Goal: Task Accomplishment & Management: Use online tool/utility

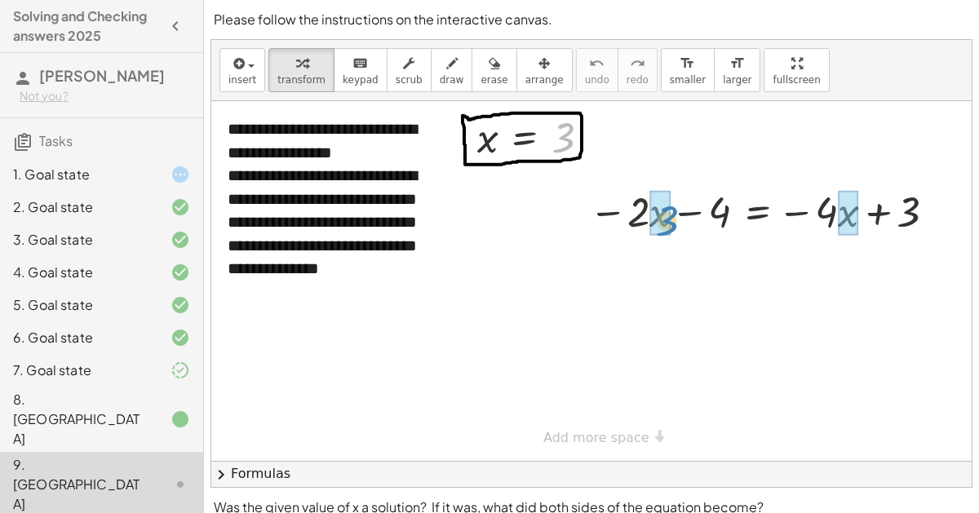
drag, startPoint x: 557, startPoint y: 131, endPoint x: 660, endPoint y: 214, distance: 131.7
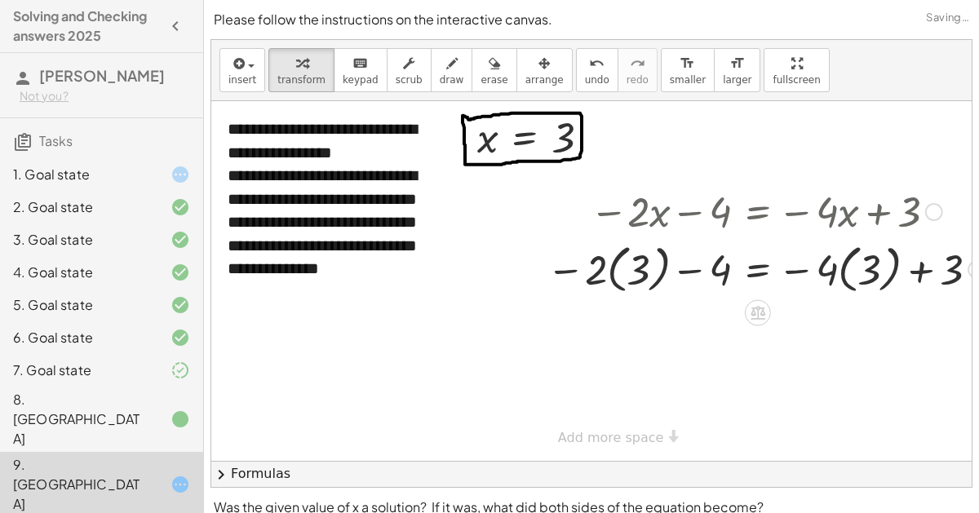
click at [632, 267] on div at bounding box center [765, 268] width 454 height 60
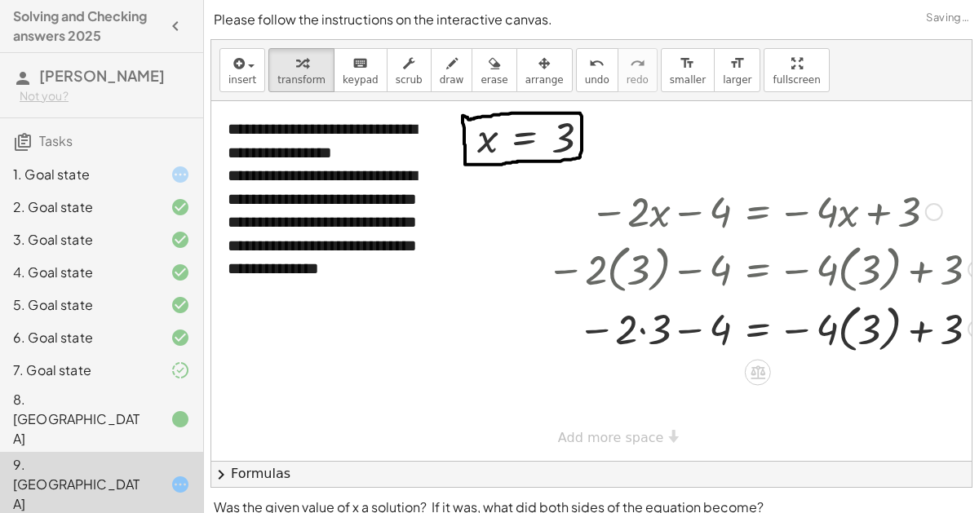
click at [865, 316] on div at bounding box center [765, 328] width 454 height 60
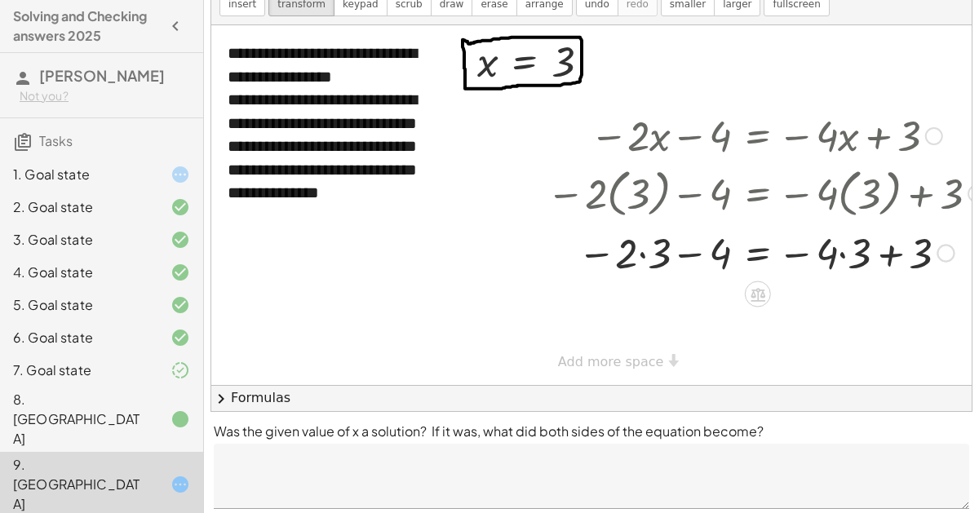
scroll to position [92, 0]
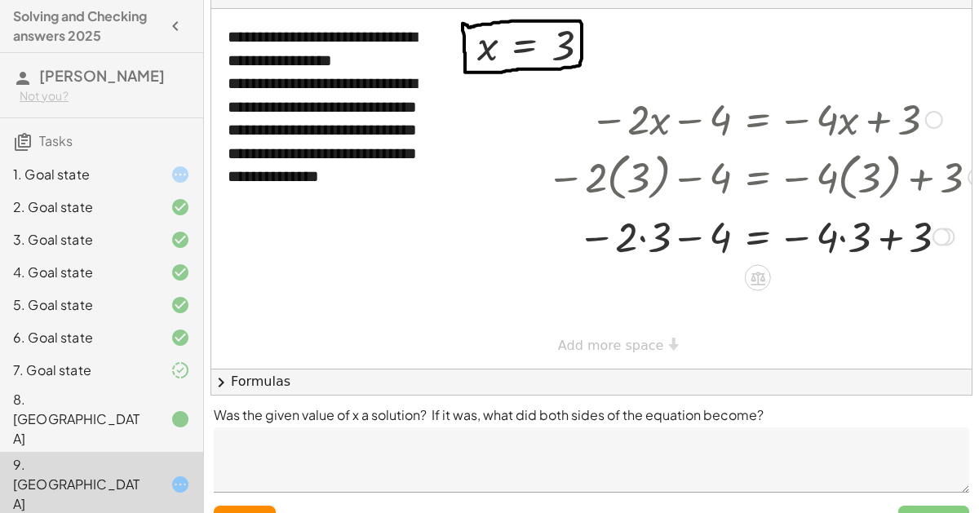
click at [884, 234] on div at bounding box center [765, 235] width 454 height 55
click at [841, 235] on div at bounding box center [765, 235] width 454 height 55
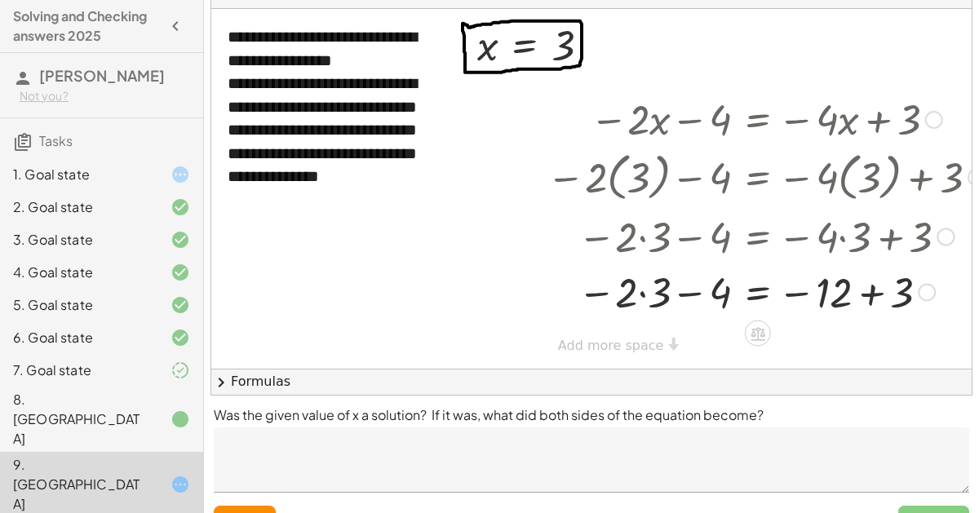
click at [861, 288] on div at bounding box center [765, 290] width 454 height 55
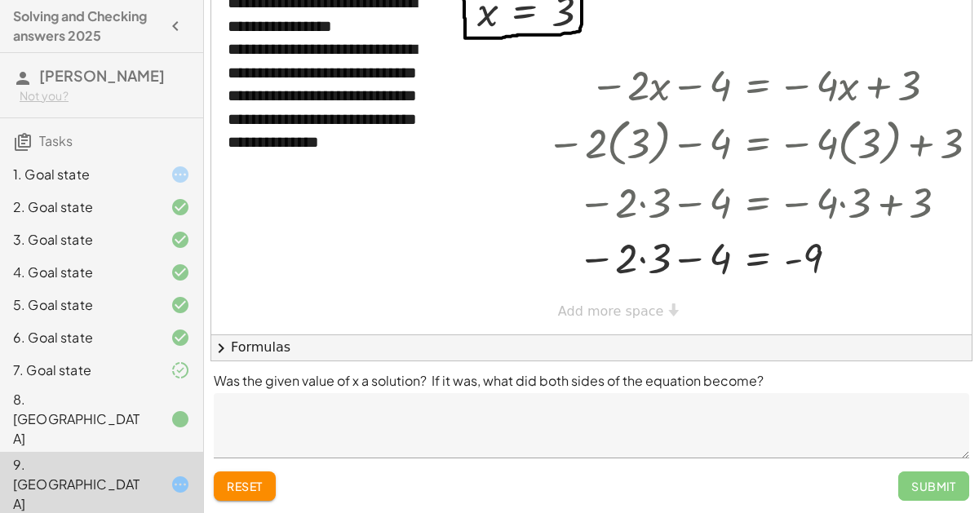
click at [612, 314] on div "**********" at bounding box center [605, 155] width 789 height 360
click at [644, 254] on div at bounding box center [765, 256] width 454 height 55
click at [674, 255] on div at bounding box center [765, 257] width 454 height 54
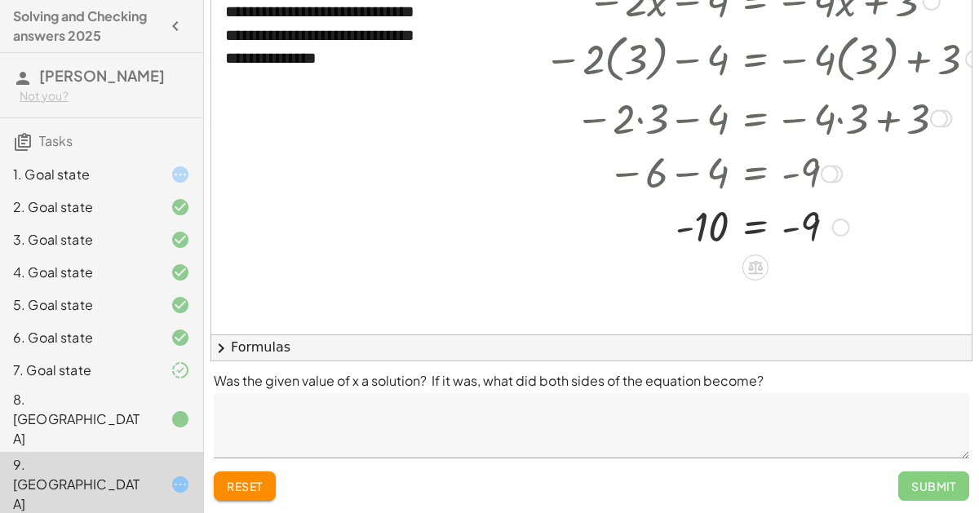
scroll to position [86, 2]
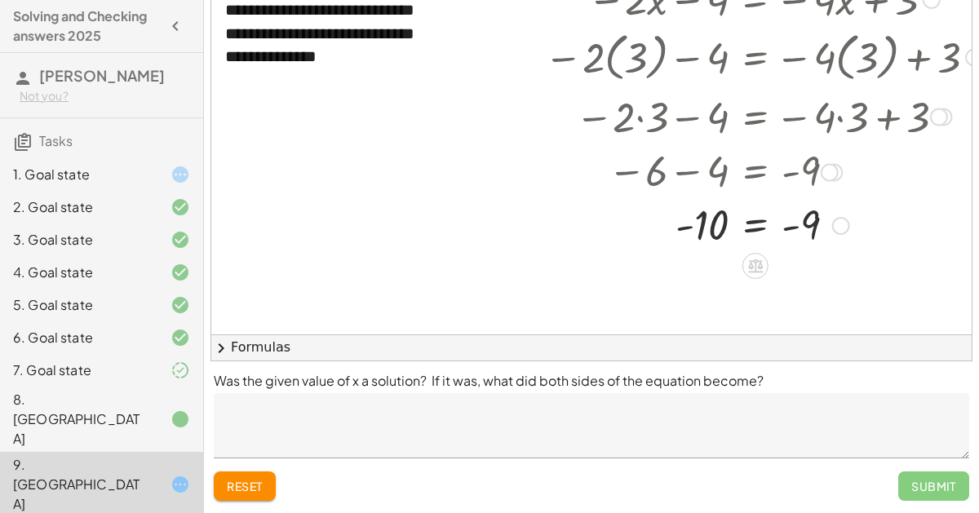
click at [709, 235] on div at bounding box center [763, 224] width 454 height 54
click at [759, 223] on div at bounding box center [763, 224] width 454 height 54
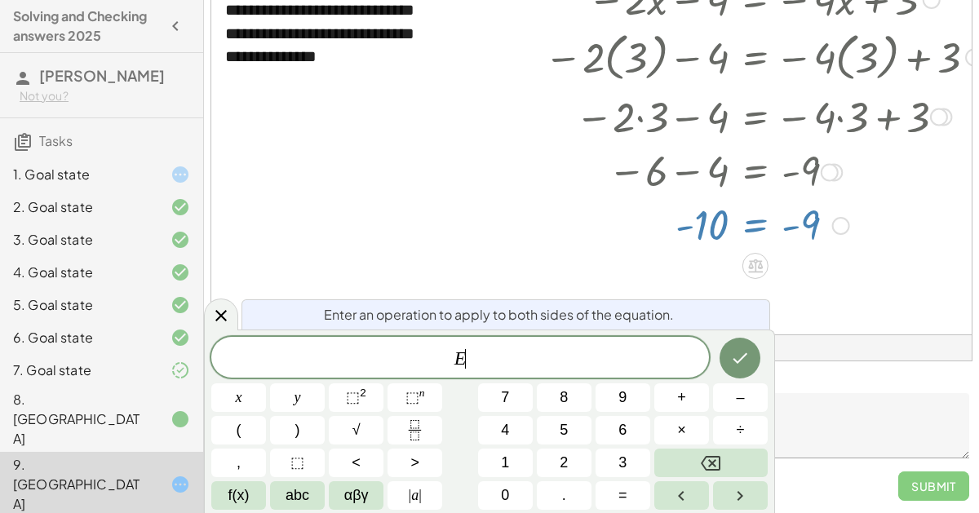
click at [799, 285] on div at bounding box center [603, 250] width 789 height 723
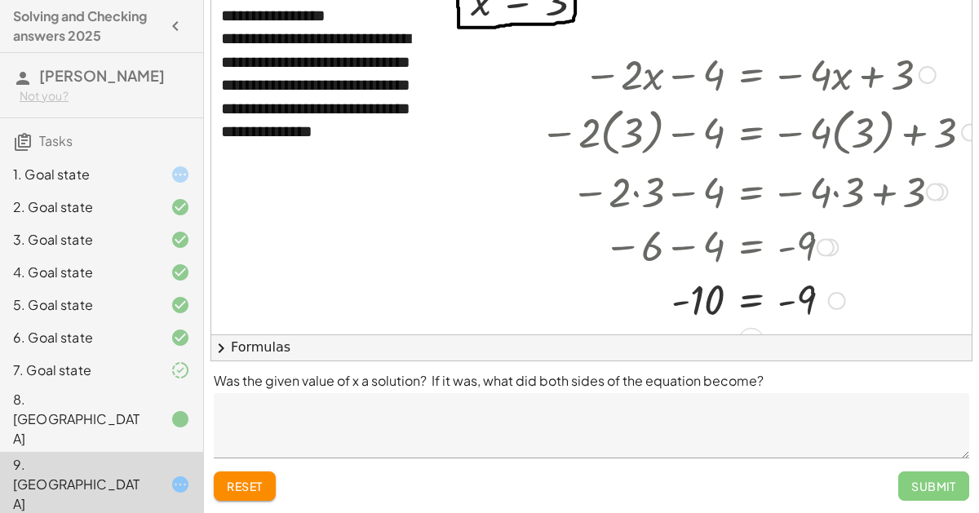
scroll to position [2, 7]
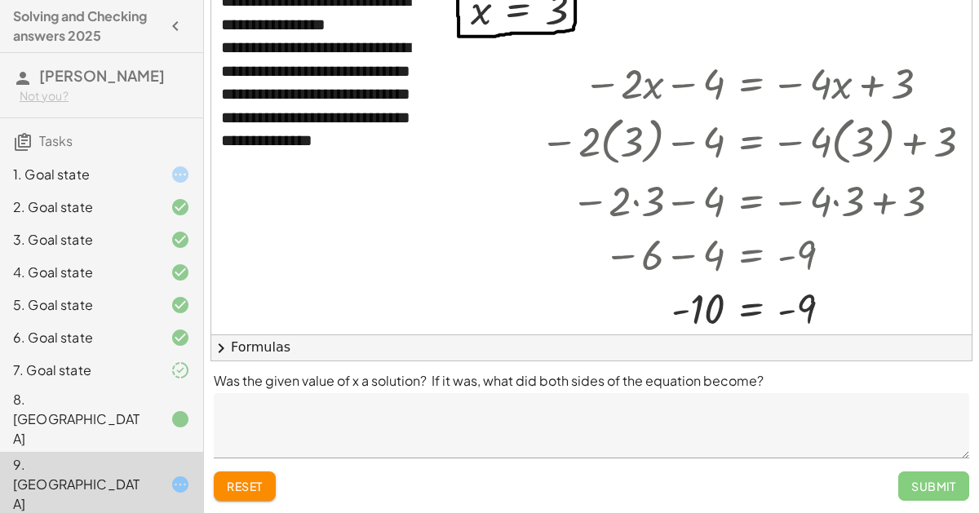
click at [239, 484] on span "reset" at bounding box center [245, 486] width 36 height 15
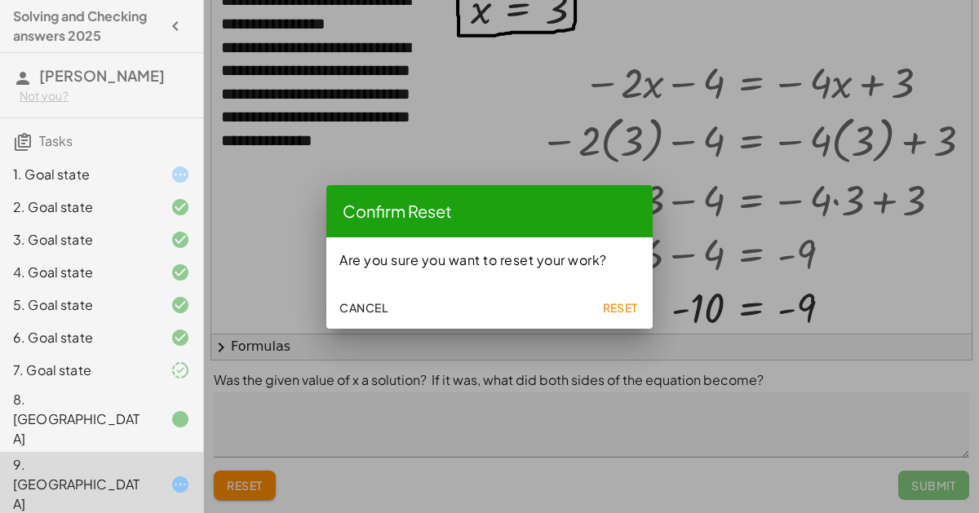
click at [621, 307] on span "Reset" at bounding box center [620, 307] width 36 height 15
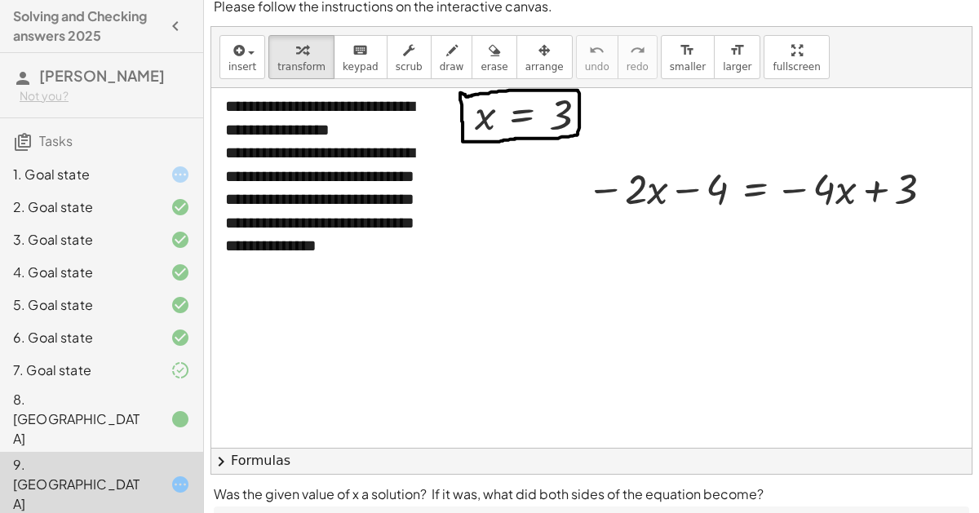
scroll to position [13, 2]
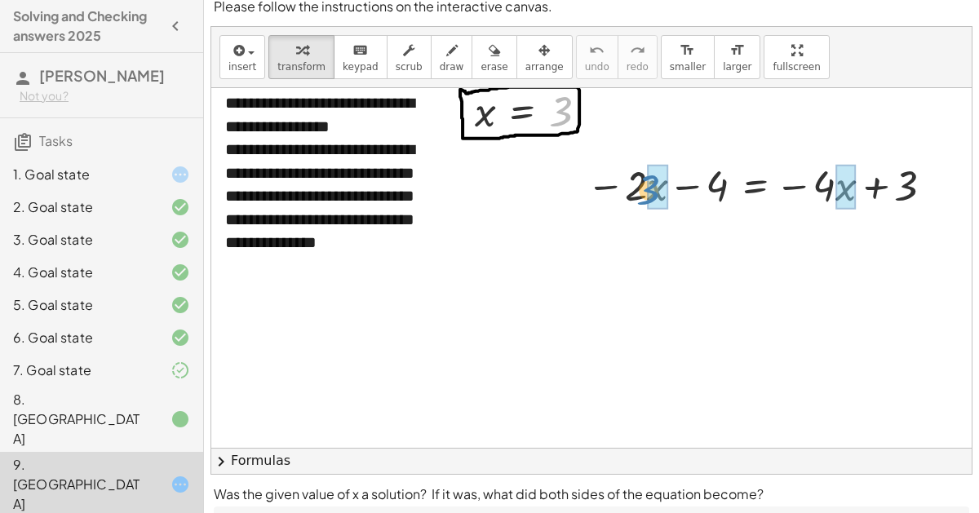
drag, startPoint x: 555, startPoint y: 111, endPoint x: 645, endPoint y: 189, distance: 119.1
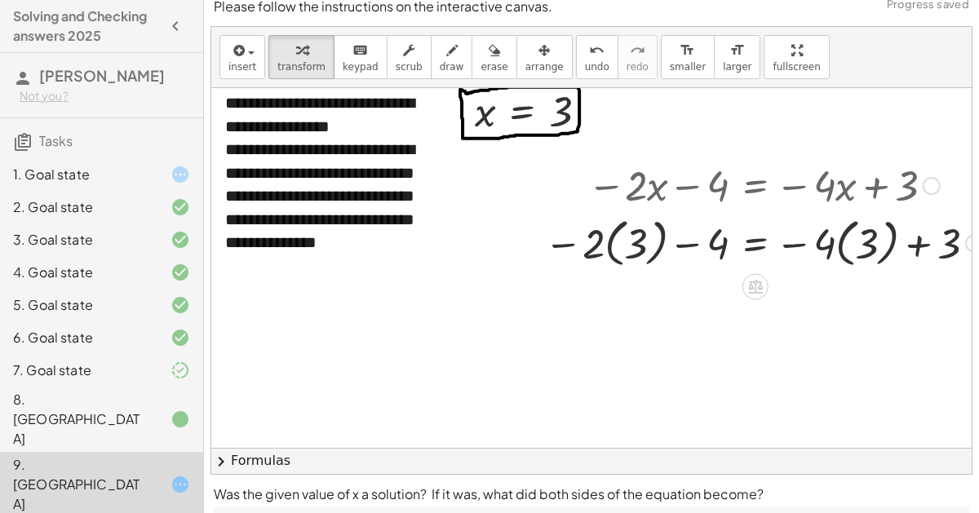
click at [683, 245] on div at bounding box center [763, 242] width 454 height 60
click at [868, 242] on div at bounding box center [763, 242] width 454 height 60
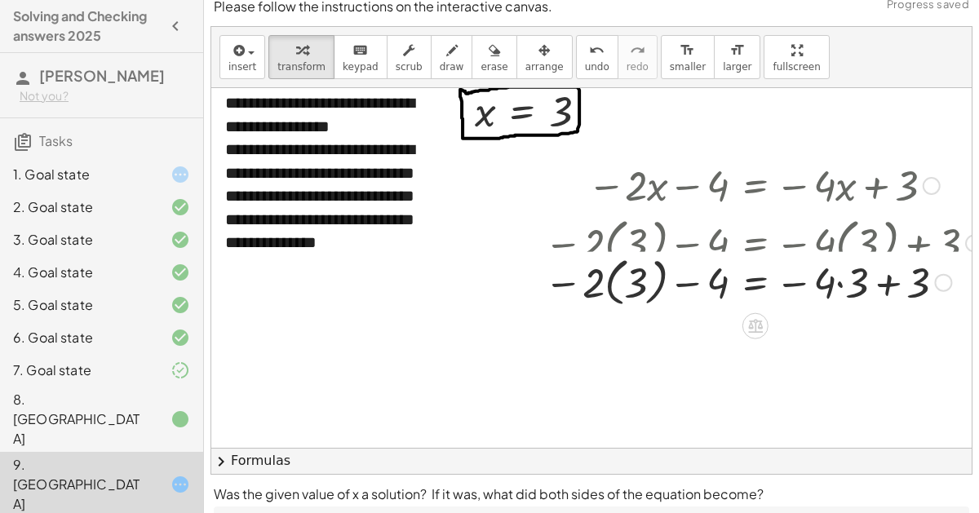
click at [637, 246] on div at bounding box center [763, 242] width 454 height 60
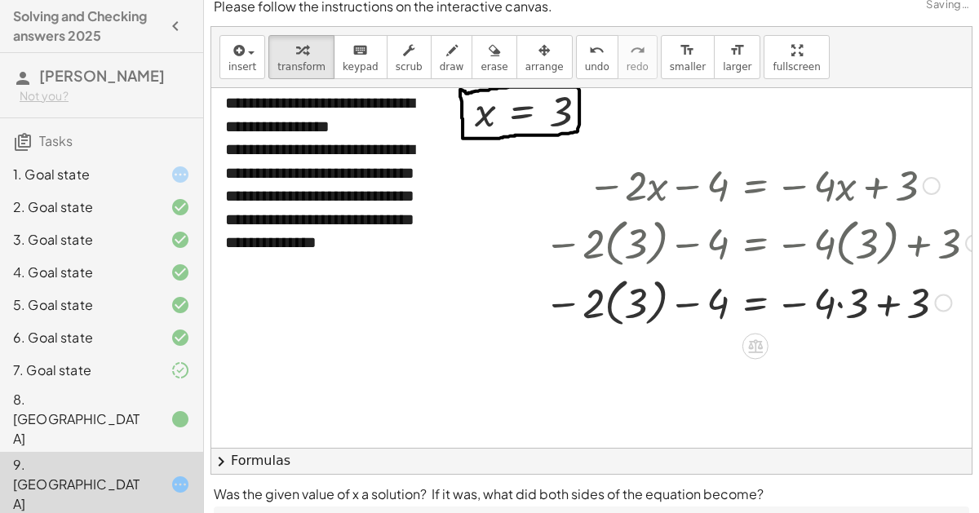
click at [640, 312] on div at bounding box center [763, 302] width 454 height 60
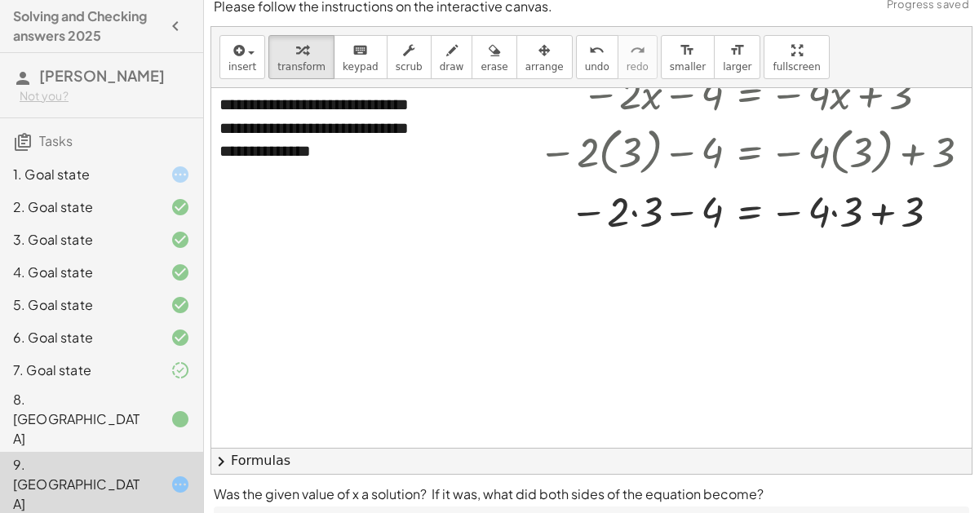
scroll to position [104, 9]
click at [679, 211] on div at bounding box center [756, 210] width 454 height 55
click at [879, 216] on div at bounding box center [756, 210] width 454 height 55
drag, startPoint x: 849, startPoint y: 210, endPoint x: 948, endPoint y: 213, distance: 98.7
click at [948, 213] on div at bounding box center [756, 210] width 454 height 55
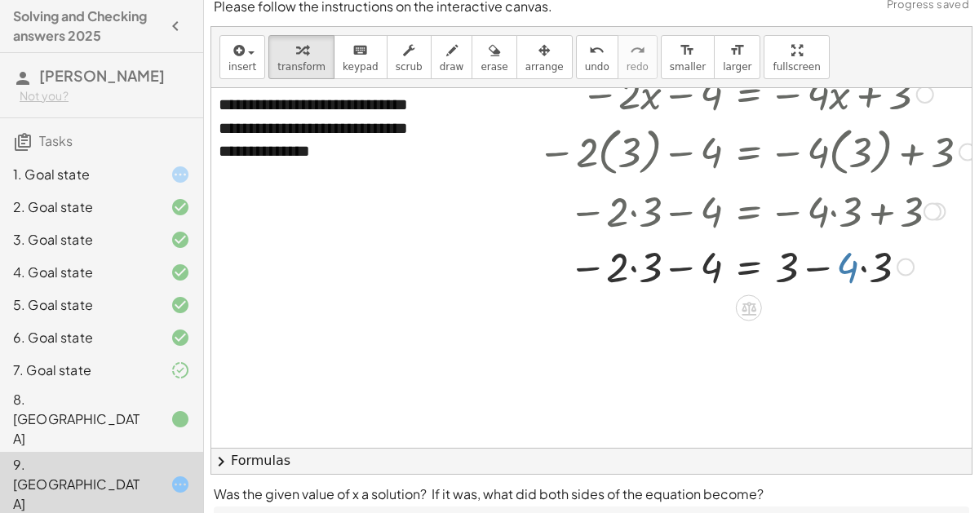
click at [836, 267] on div at bounding box center [756, 265] width 454 height 55
click at [811, 267] on div at bounding box center [756, 265] width 454 height 55
click at [864, 269] on div at bounding box center [756, 265] width 454 height 55
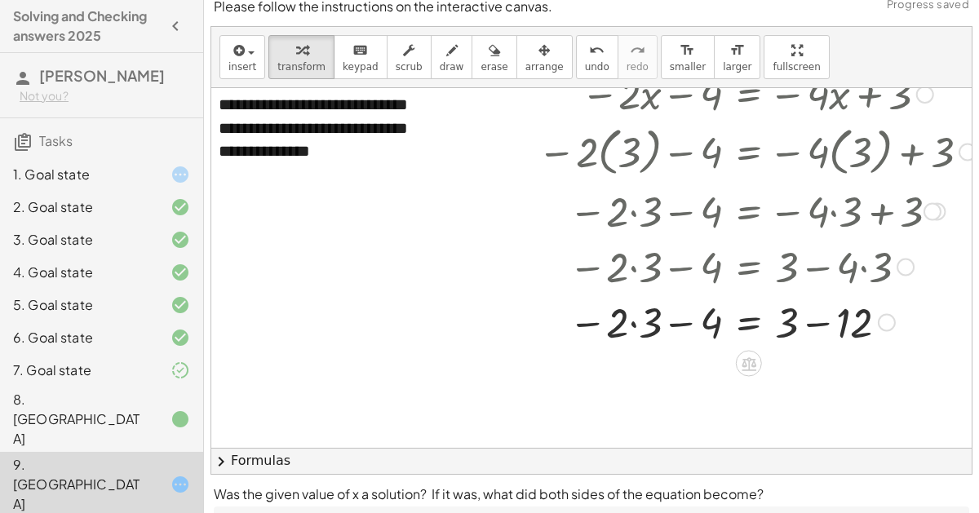
click at [627, 316] on div at bounding box center [756, 321] width 454 height 55
click at [634, 325] on div at bounding box center [756, 321] width 454 height 55
click at [821, 323] on div at bounding box center [756, 321] width 454 height 55
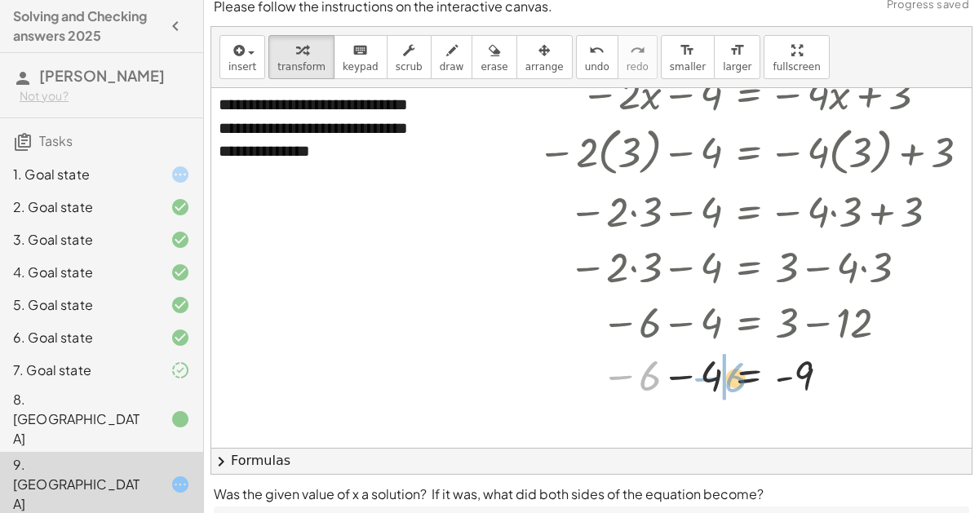
drag, startPoint x: 659, startPoint y: 379, endPoint x: 733, endPoint y: 381, distance: 74.2
click at [733, 381] on div at bounding box center [756, 376] width 454 height 54
click at [678, 375] on div at bounding box center [756, 376] width 454 height 54
click at [744, 372] on div at bounding box center [756, 376] width 454 height 54
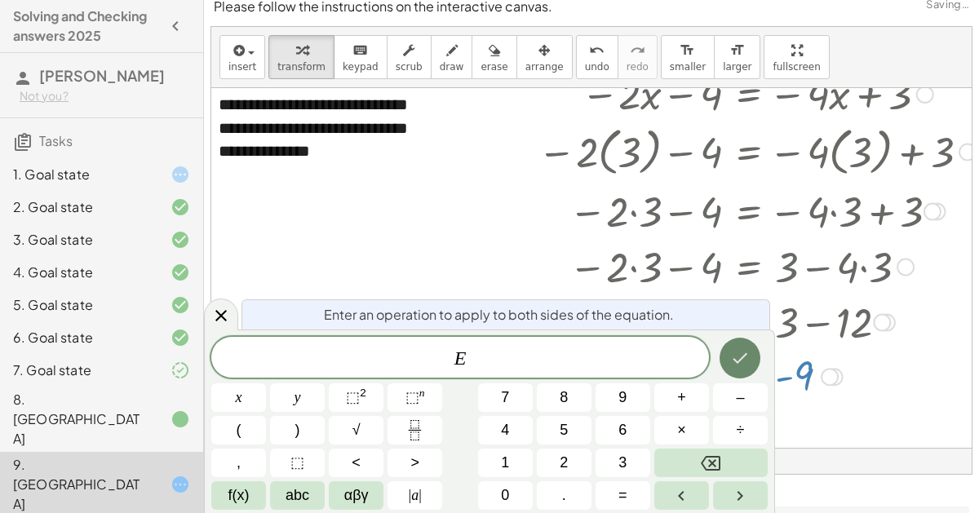
click at [741, 360] on icon "Done" at bounding box center [740, 358] width 20 height 20
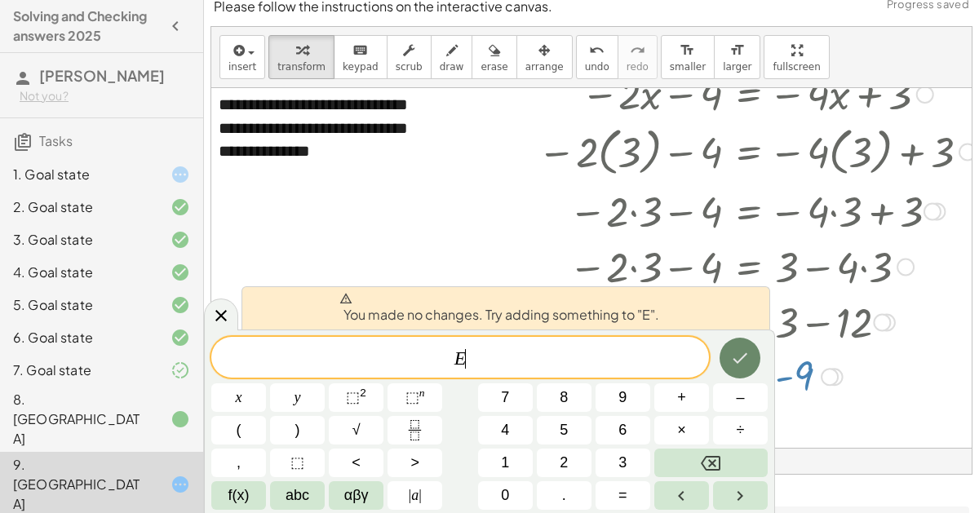
click at [749, 369] on button "Done" at bounding box center [739, 358] width 41 height 41
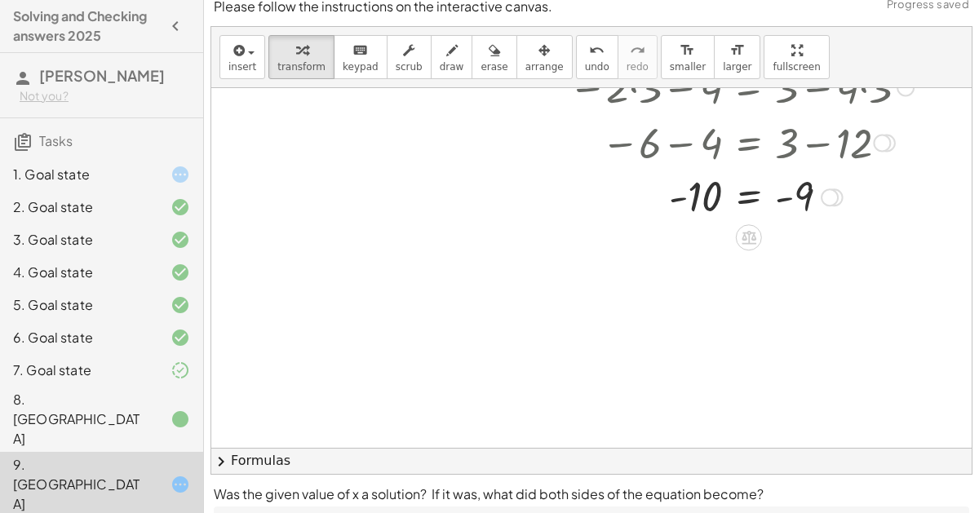
scroll to position [297, 9]
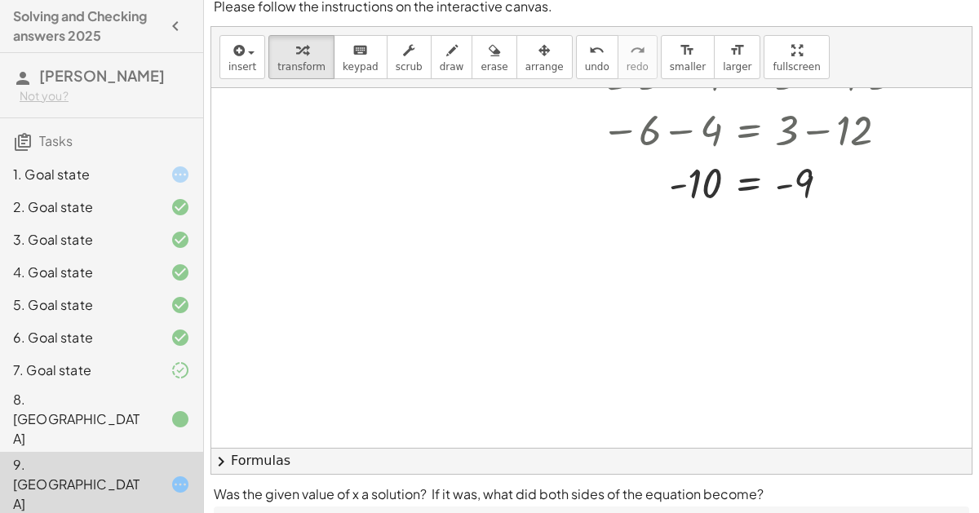
click at [309, 502] on p "Was the given value of x a solution? If it was, what did both sides of the equa…" at bounding box center [591, 494] width 755 height 20
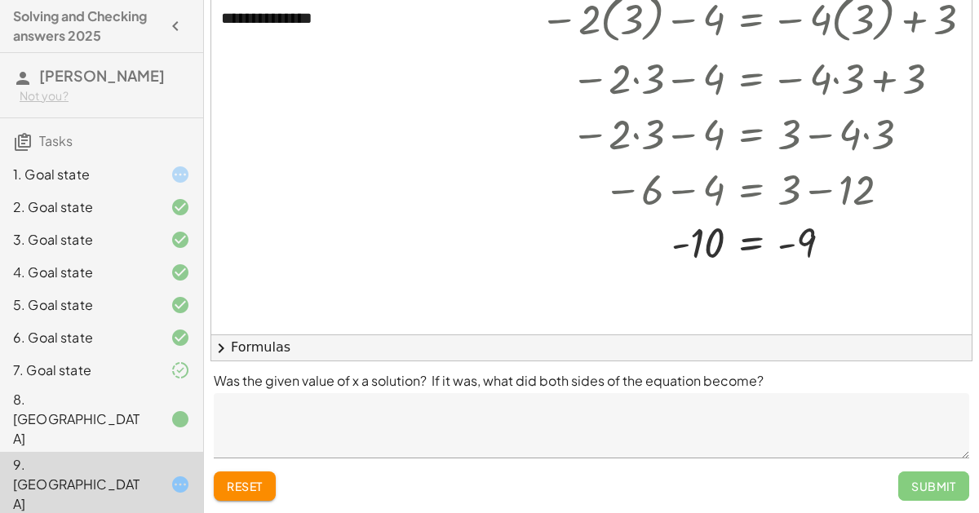
scroll to position [134, 7]
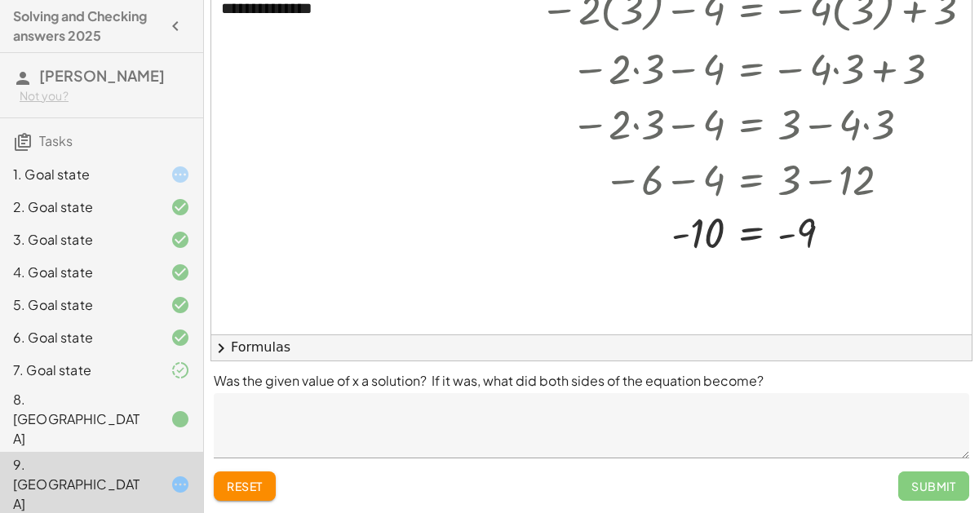
click at [435, 420] on textarea at bounding box center [591, 425] width 755 height 65
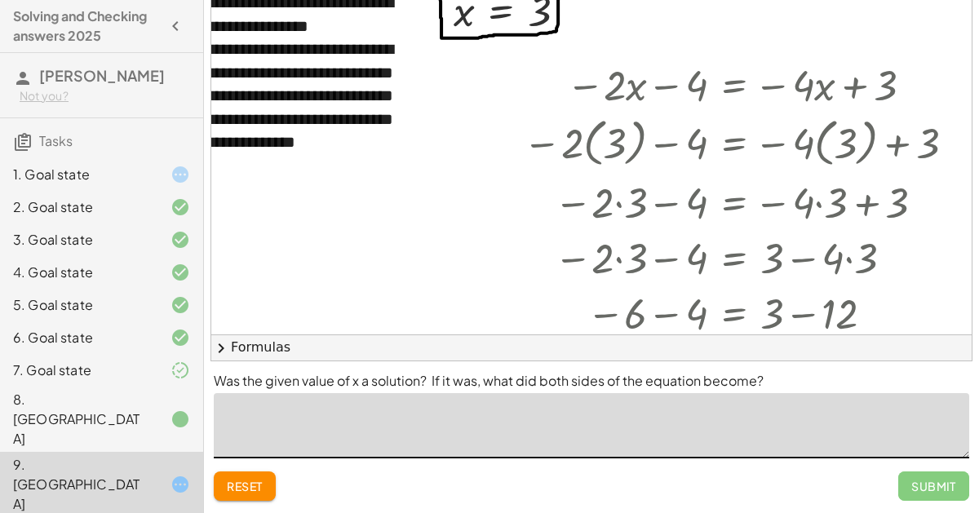
scroll to position [0, 0]
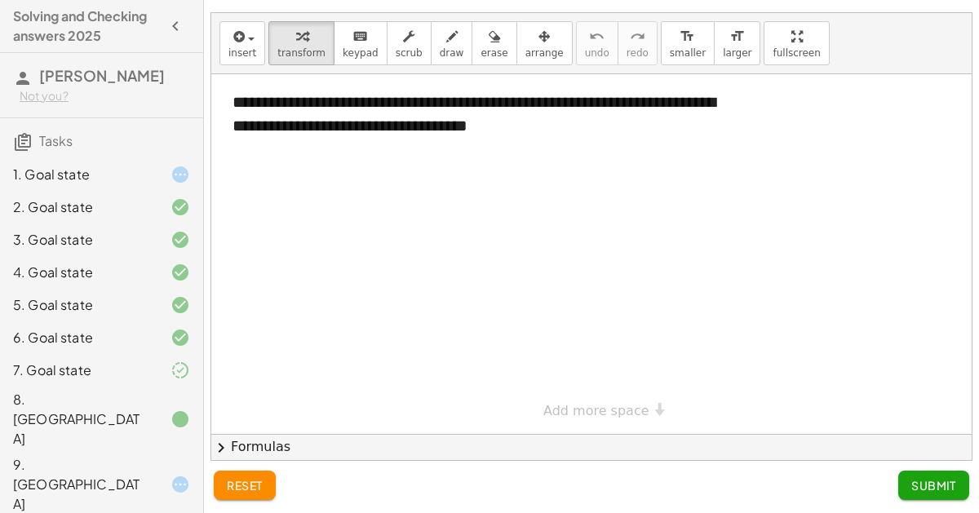
scroll to position [26, 0]
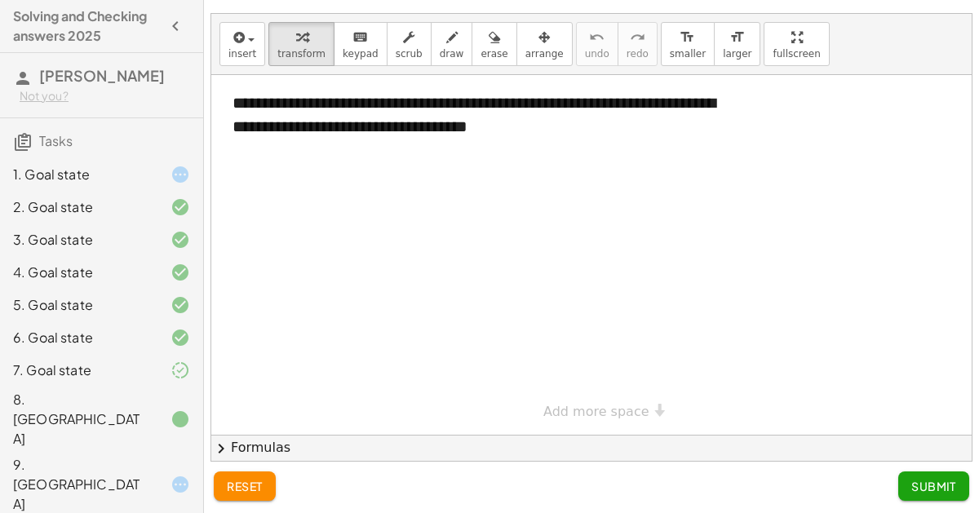
click at [146, 366] on div at bounding box center [167, 370] width 46 height 20
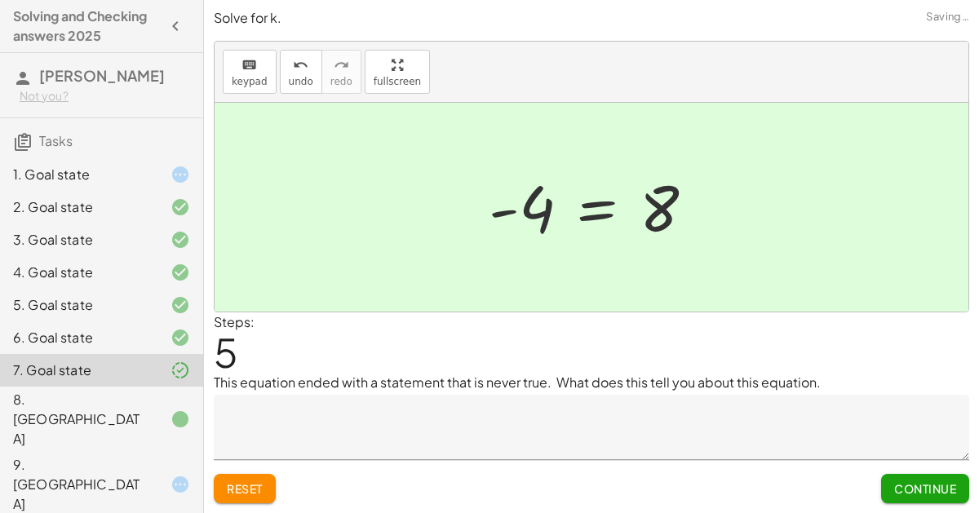
scroll to position [0, 0]
click at [908, 476] on button "Continue" at bounding box center [925, 489] width 88 height 29
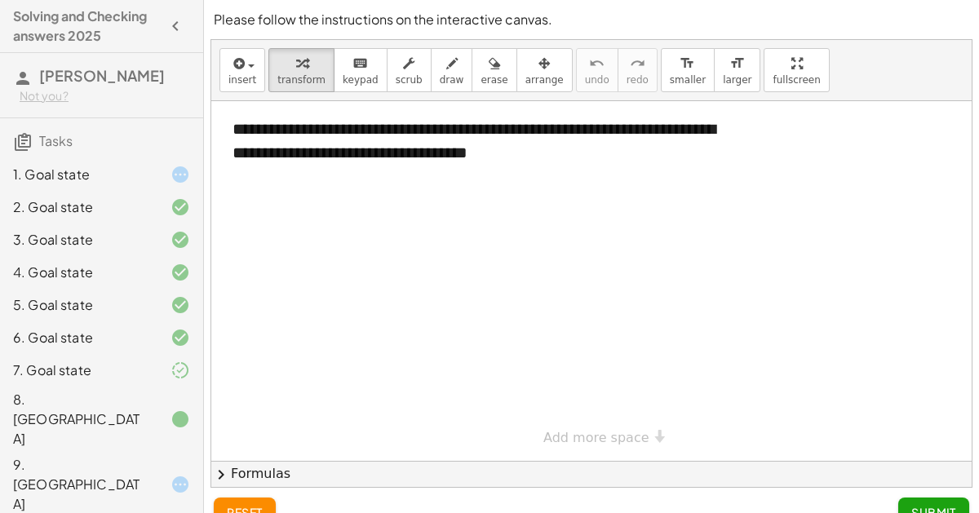
click at [128, 452] on div "9. [GEOGRAPHIC_DATA]" at bounding box center [101, 484] width 203 height 65
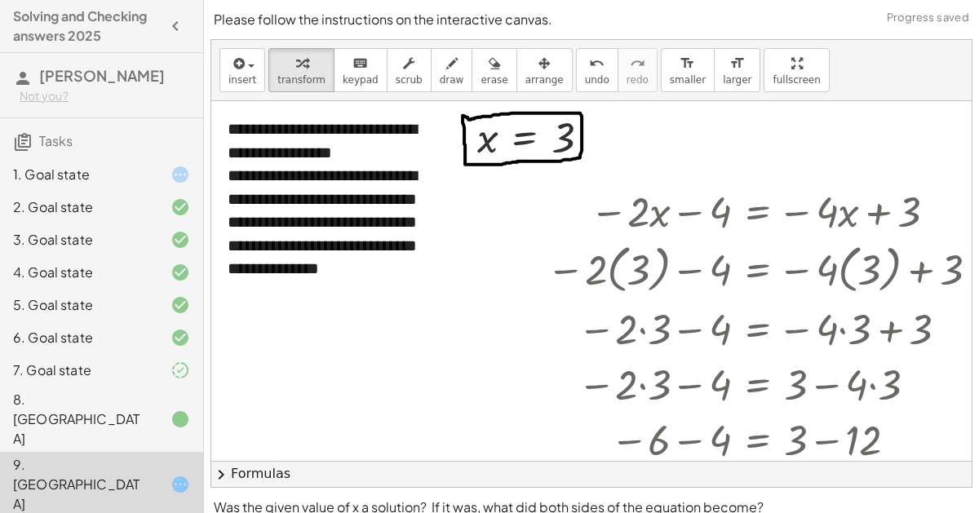
click at [100, 256] on div "2. Goal state" at bounding box center [101, 272] width 203 height 33
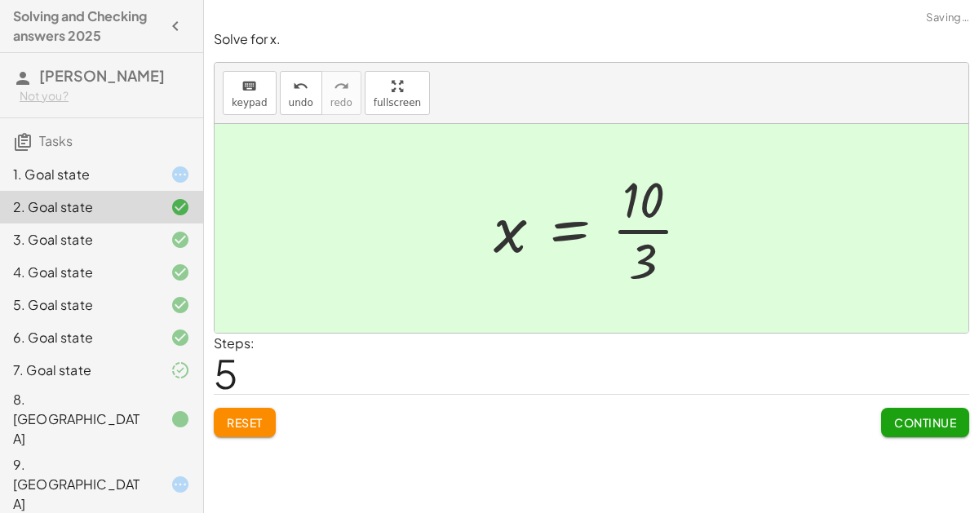
click at [109, 175] on div "1. Goal state" at bounding box center [78, 175] width 131 height 20
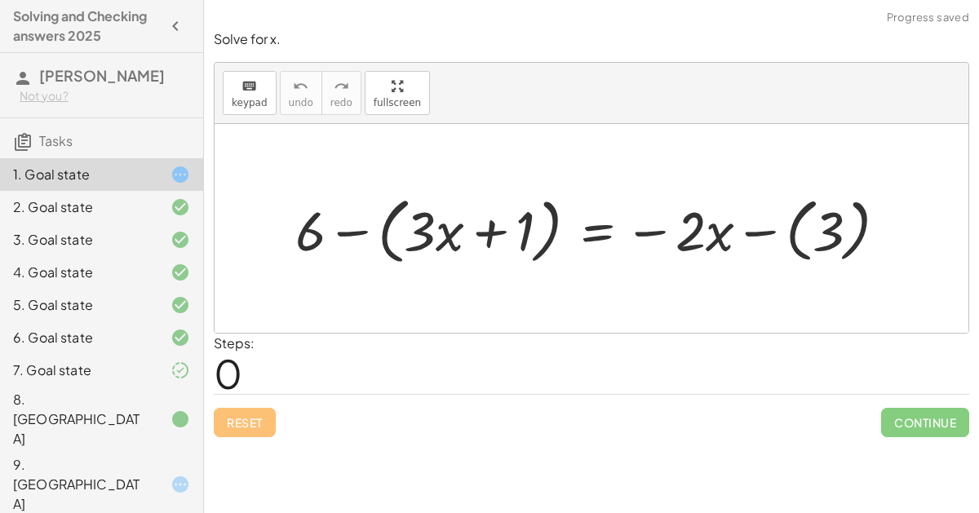
click at [454, 222] on div at bounding box center [597, 228] width 621 height 80
click at [409, 221] on div at bounding box center [597, 228] width 621 height 80
click at [520, 235] on div at bounding box center [597, 228] width 621 height 80
click at [820, 223] on div at bounding box center [597, 228] width 621 height 80
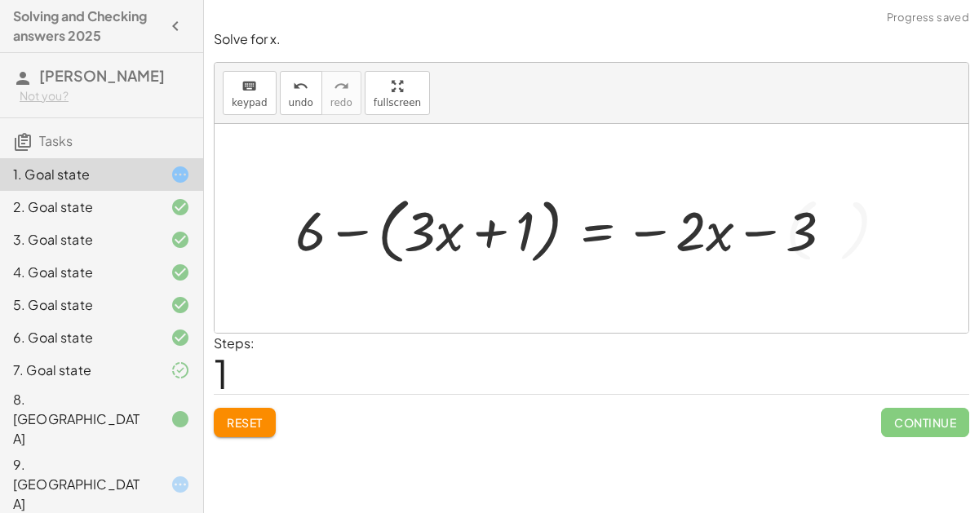
click at [697, 236] on div at bounding box center [570, 228] width 567 height 80
click at [520, 227] on div at bounding box center [570, 228] width 567 height 80
click at [353, 232] on div at bounding box center [570, 228] width 567 height 80
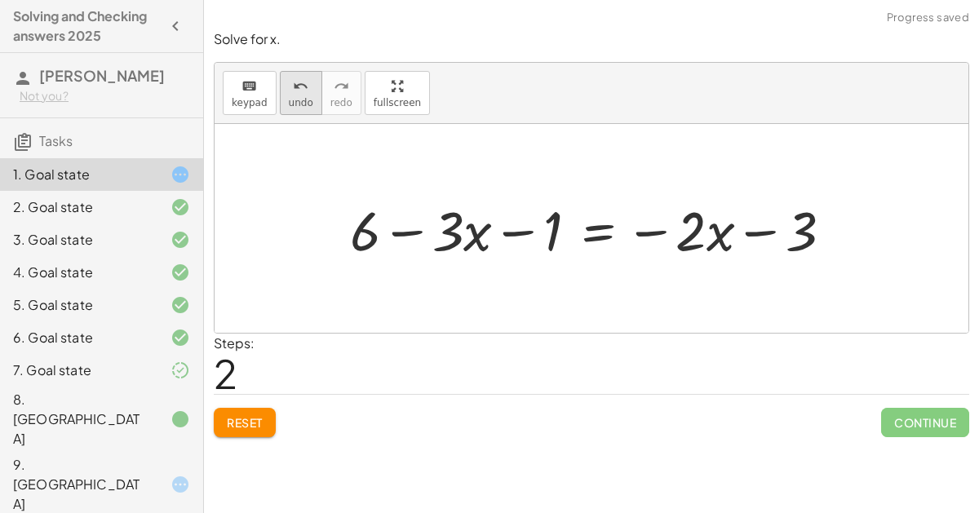
click at [297, 89] on icon "undo" at bounding box center [300, 87] width 15 height 20
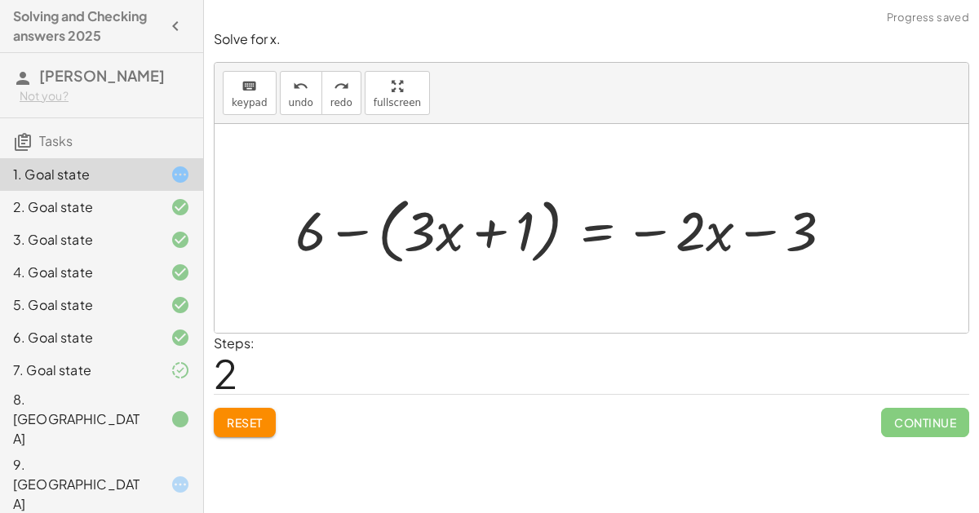
click at [347, 227] on div at bounding box center [570, 228] width 567 height 80
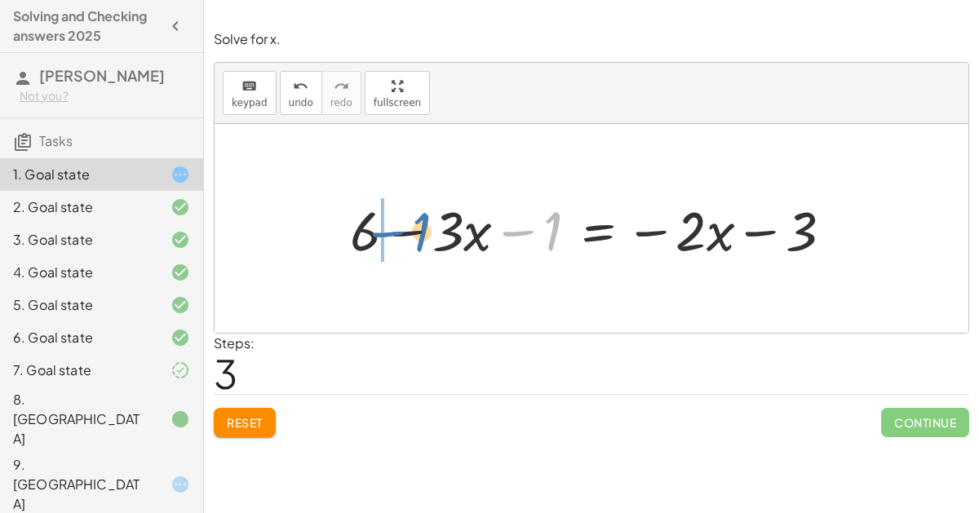
drag, startPoint x: 534, startPoint y: 227, endPoint x: 404, endPoint y: 227, distance: 130.5
click at [404, 227] on div at bounding box center [598, 228] width 512 height 72
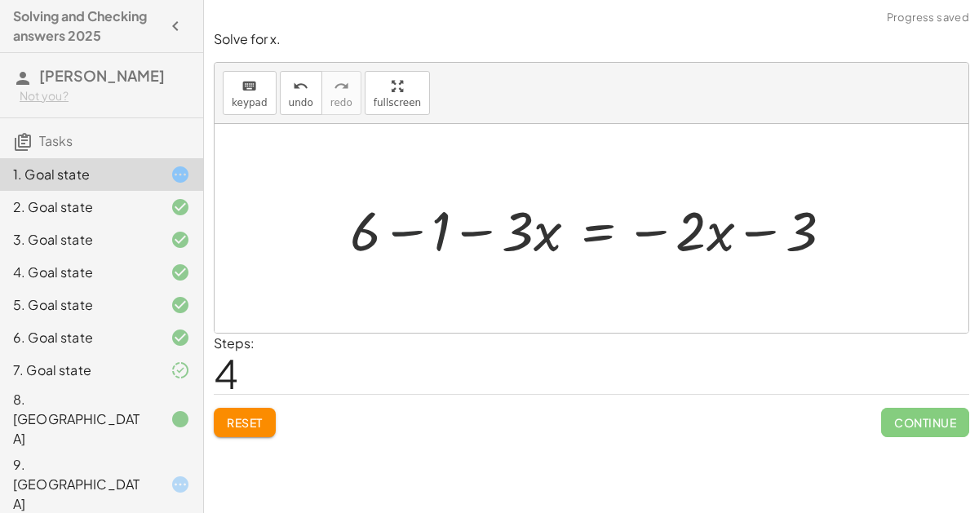
click at [404, 227] on div at bounding box center [598, 228] width 512 height 72
click at [594, 224] on div at bounding box center [633, 228] width 440 height 72
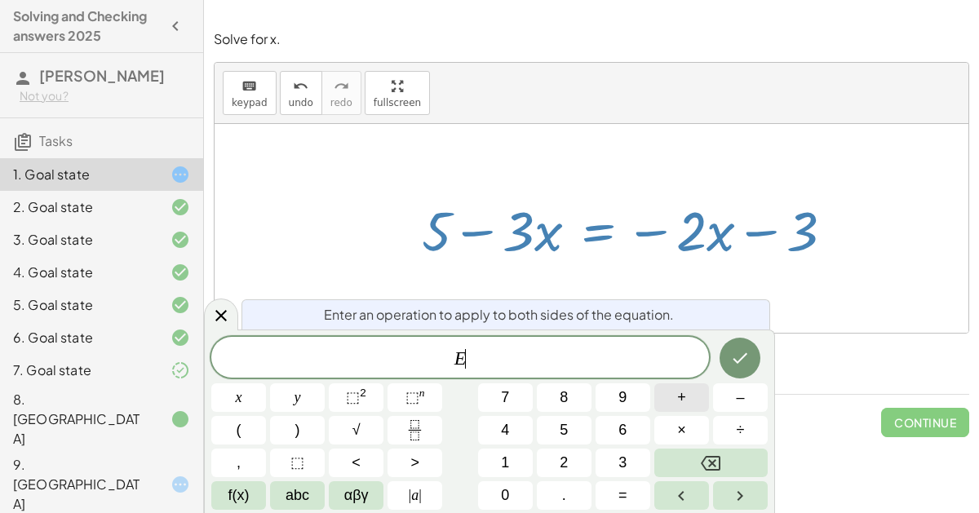
click at [683, 401] on span "+" at bounding box center [681, 398] width 9 height 22
click at [551, 451] on button "2" at bounding box center [564, 463] width 55 height 29
click at [255, 400] on button "x" at bounding box center [238, 397] width 55 height 29
click at [740, 361] on icon "Done" at bounding box center [740, 358] width 20 height 20
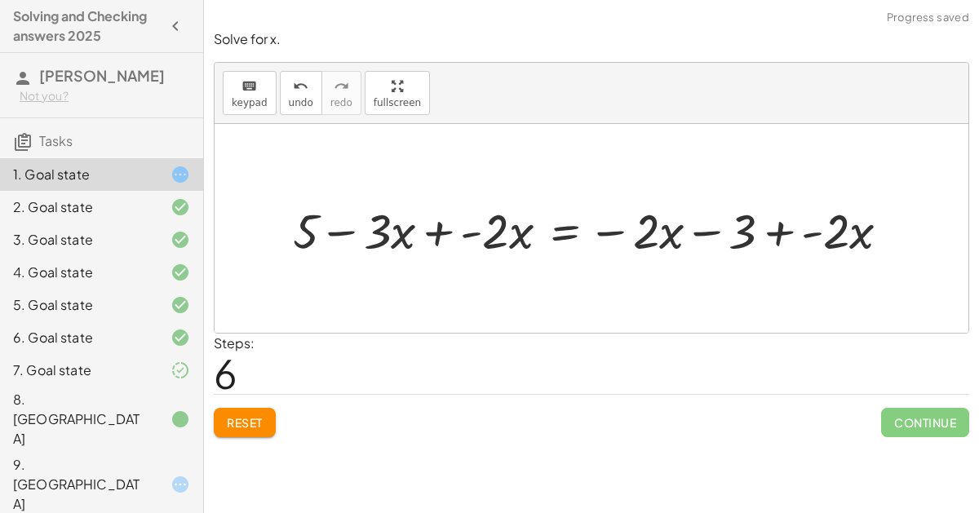
click at [437, 229] on div at bounding box center [597, 229] width 625 height 64
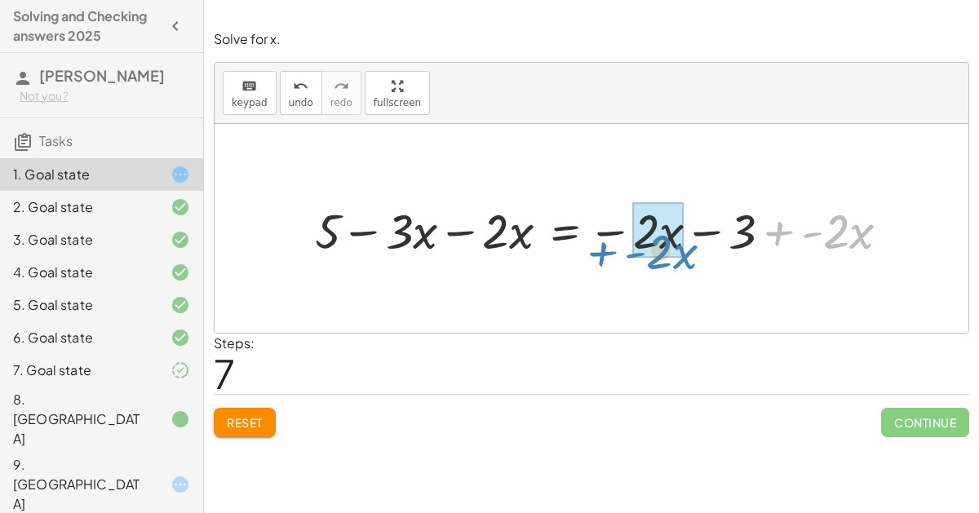
drag, startPoint x: 864, startPoint y: 231, endPoint x: 687, endPoint y: 248, distance: 178.6
click at [687, 248] on div at bounding box center [608, 229] width 603 height 64
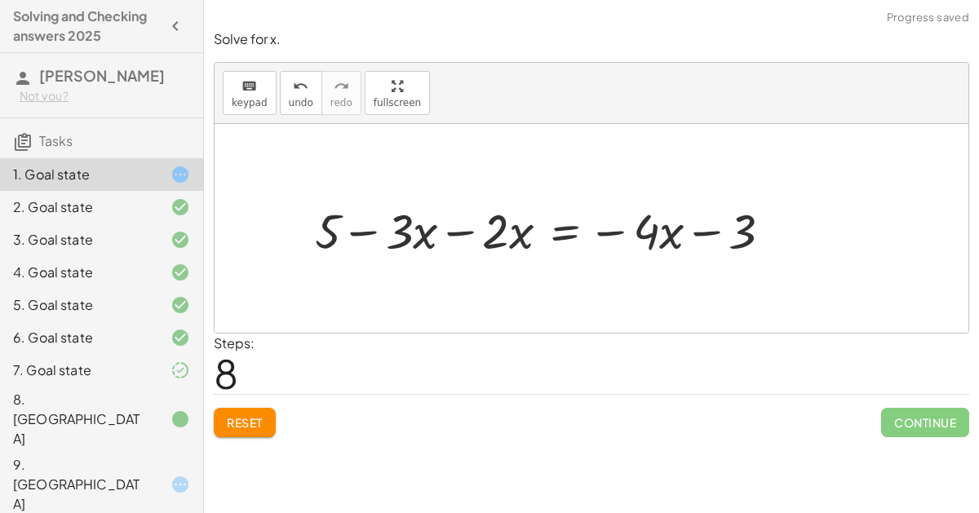
click at [452, 230] on div at bounding box center [550, 229] width 486 height 64
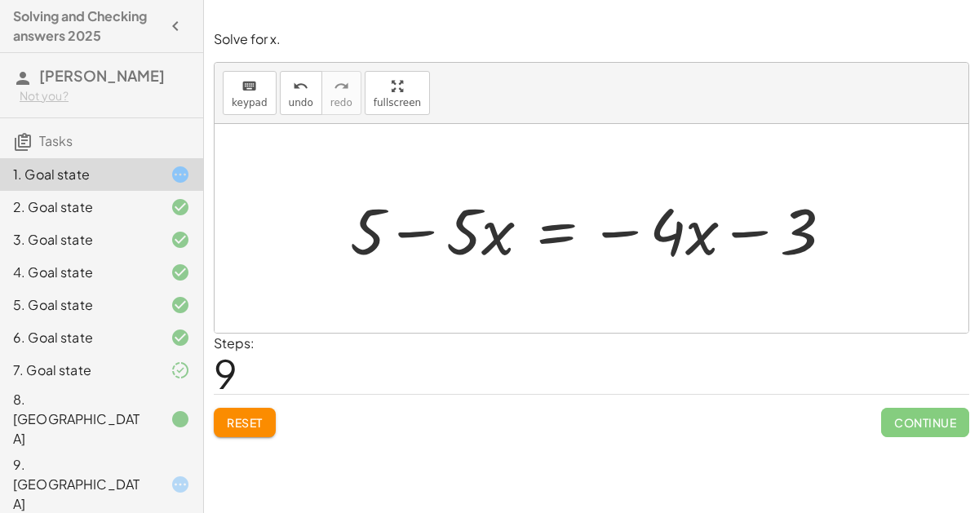
click at [555, 232] on div at bounding box center [597, 229] width 511 height 84
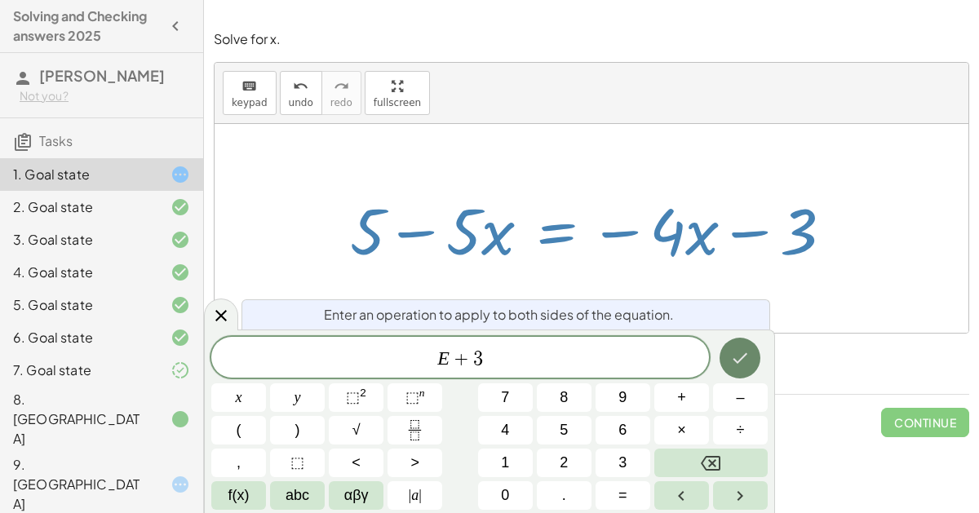
click at [741, 361] on icon "Done" at bounding box center [740, 358] width 20 height 20
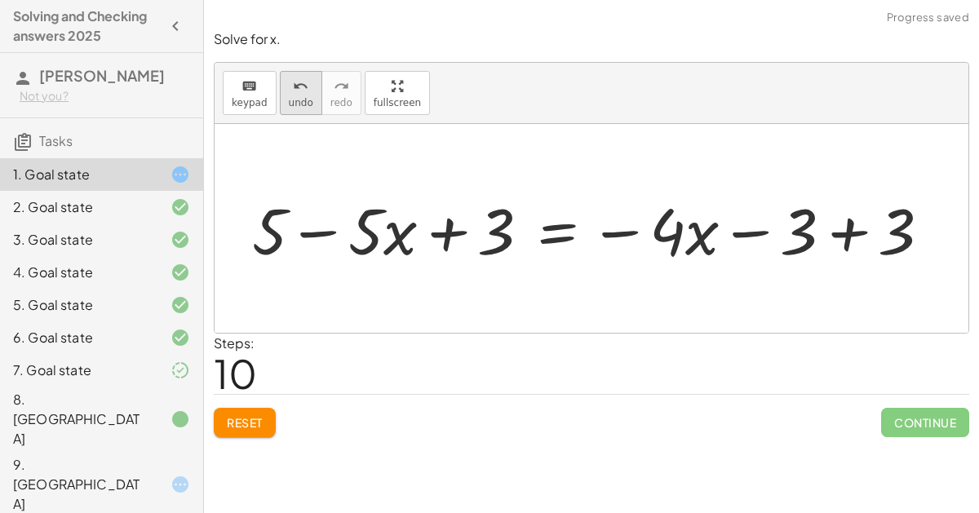
click at [293, 81] on icon "undo" at bounding box center [300, 87] width 15 height 20
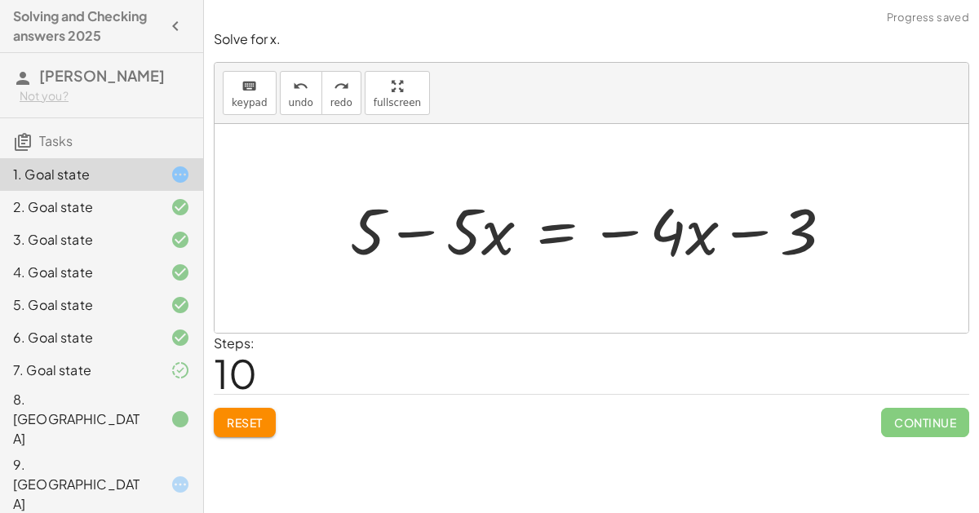
click at [549, 228] on div at bounding box center [597, 229] width 511 height 84
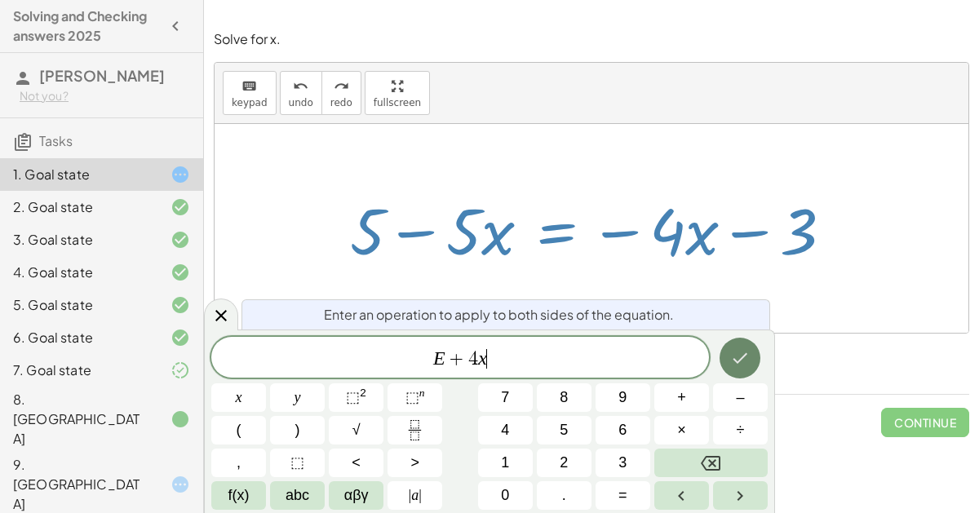
click at [727, 345] on button "Done" at bounding box center [739, 358] width 41 height 41
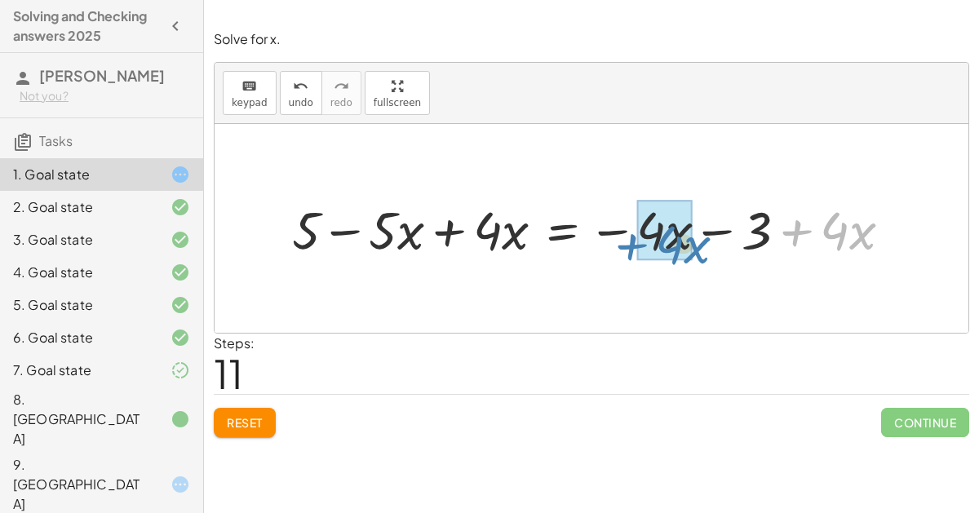
drag, startPoint x: 863, startPoint y: 232, endPoint x: 694, endPoint y: 250, distance: 169.8
click at [694, 250] on div at bounding box center [598, 228] width 629 height 69
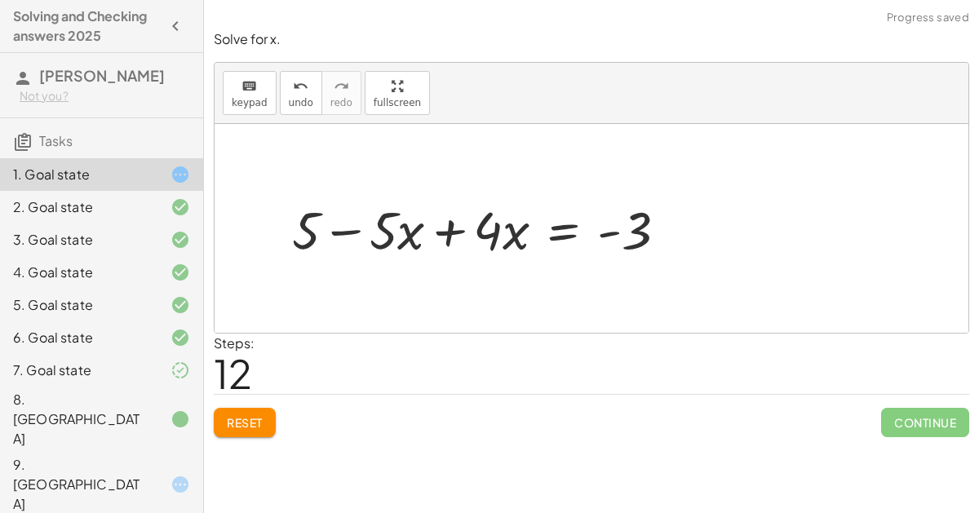
click at [457, 234] on div at bounding box center [464, 229] width 492 height 84
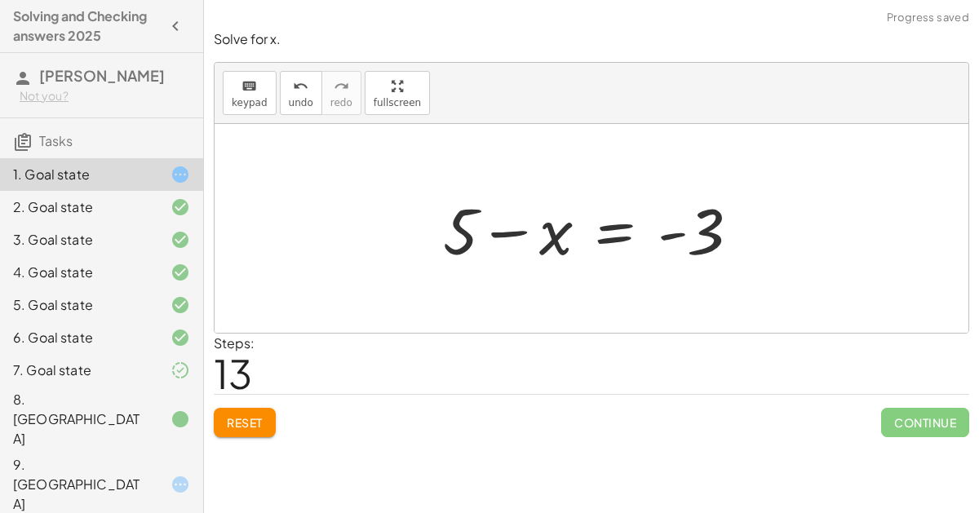
click at [608, 231] on div at bounding box center [598, 229] width 326 height 84
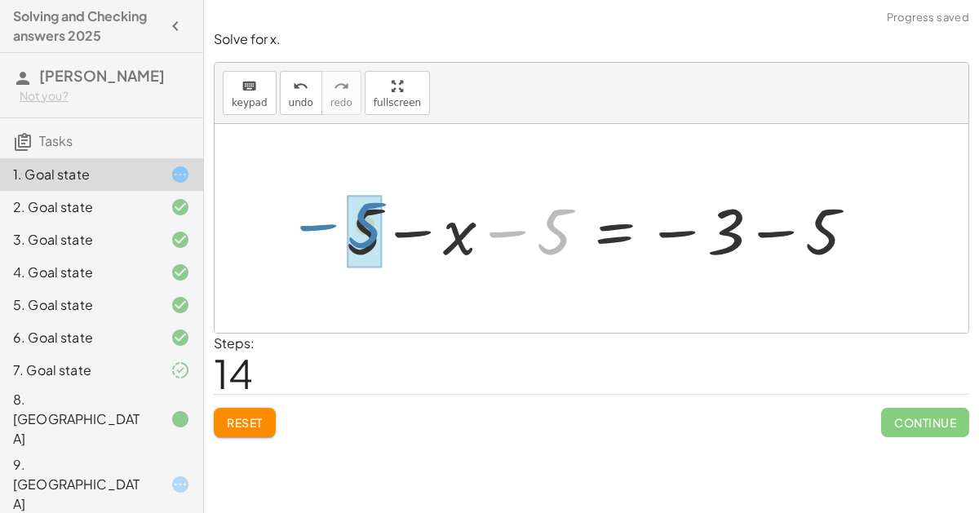
drag, startPoint x: 547, startPoint y: 230, endPoint x: 357, endPoint y: 223, distance: 190.2
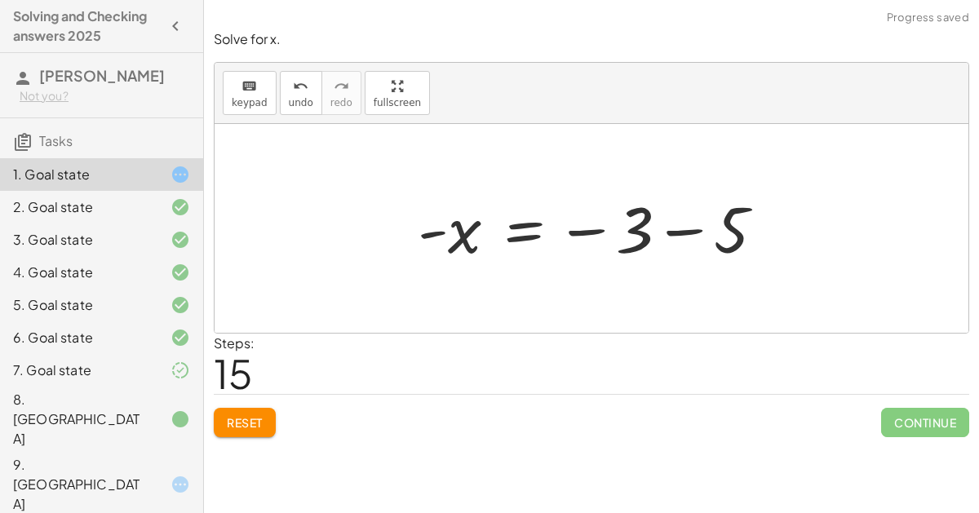
click at [674, 226] on div at bounding box center [597, 228] width 376 height 81
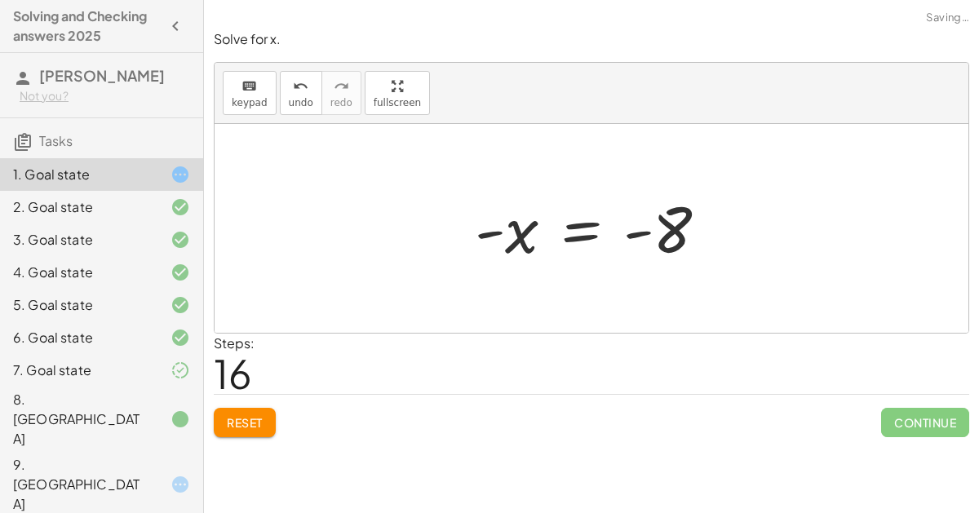
click at [527, 255] on div at bounding box center [597, 228] width 263 height 81
click at [572, 232] on div at bounding box center [597, 228] width 263 height 81
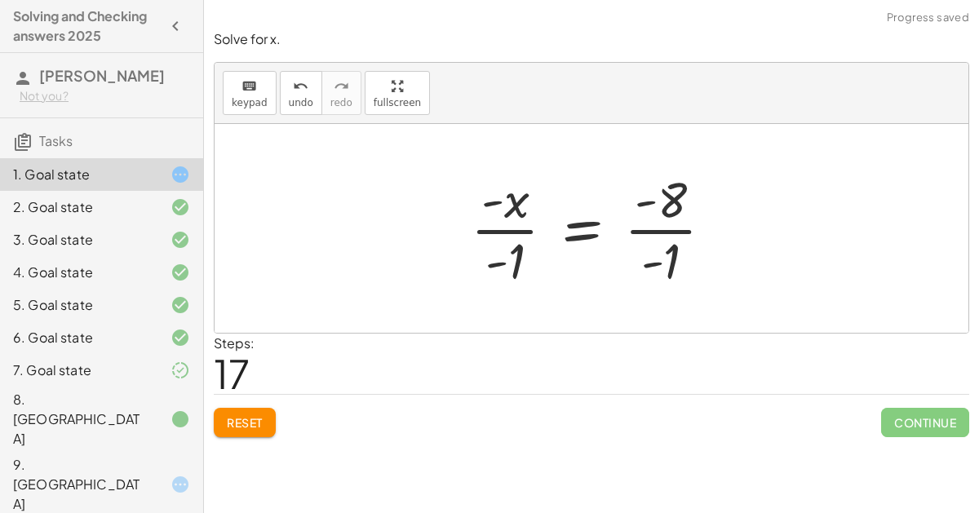
click at [504, 240] on div at bounding box center [598, 229] width 272 height 126
click at [665, 237] on div at bounding box center [598, 229] width 272 height 126
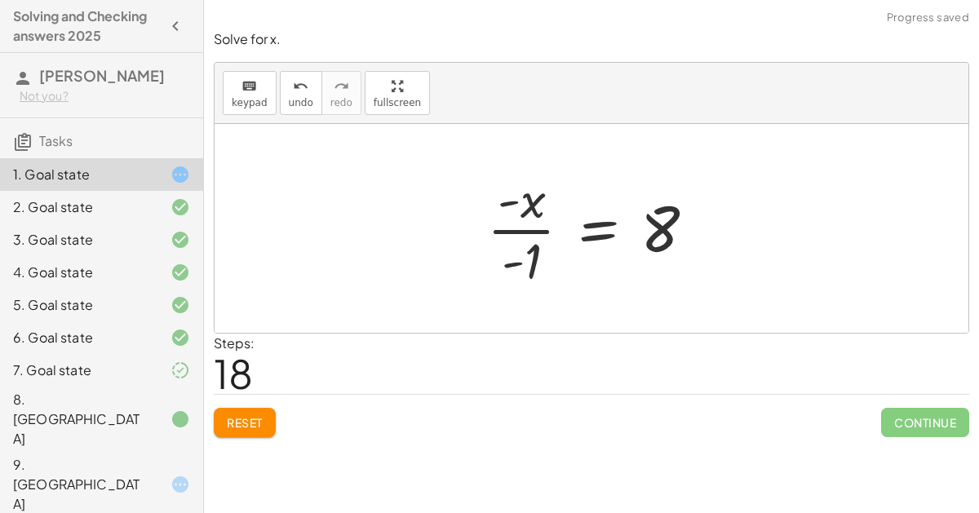
click at [657, 228] on div at bounding box center [597, 229] width 237 height 126
click at [516, 206] on div at bounding box center [597, 229] width 237 height 126
click at [541, 243] on div at bounding box center [597, 229] width 237 height 126
click at [251, 87] on icon "keyboard" at bounding box center [248, 87] width 15 height 20
click at [534, 241] on div at bounding box center [521, 261] width 39 height 55
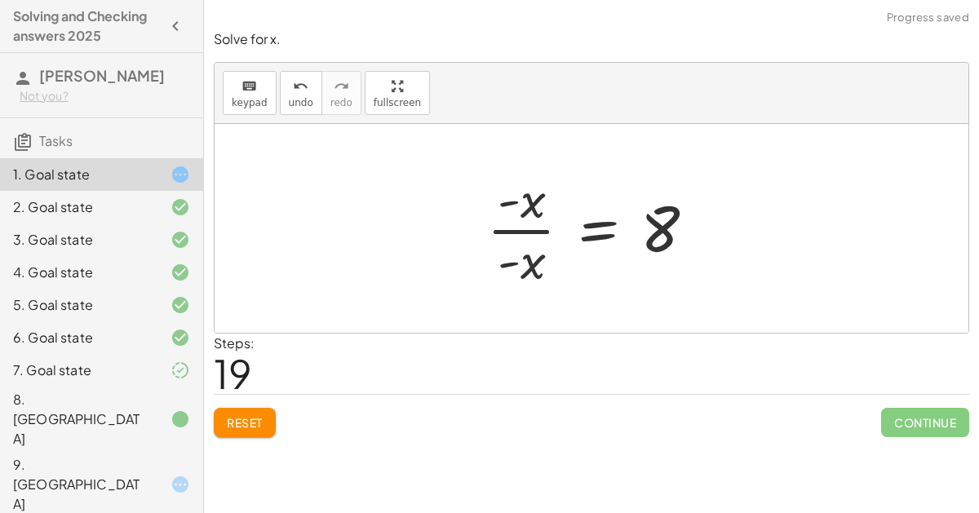
click at [524, 226] on div at bounding box center [597, 229] width 237 height 126
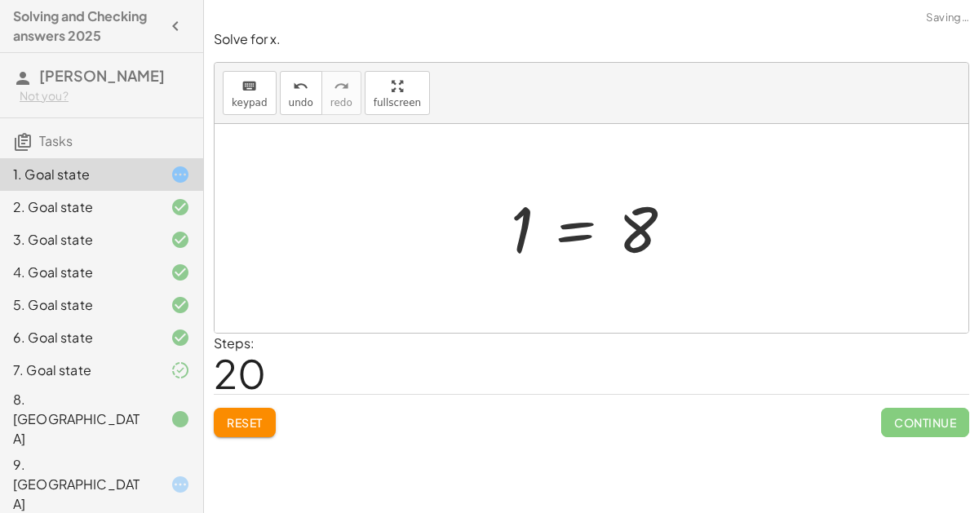
click at [581, 225] on div at bounding box center [598, 228] width 192 height 81
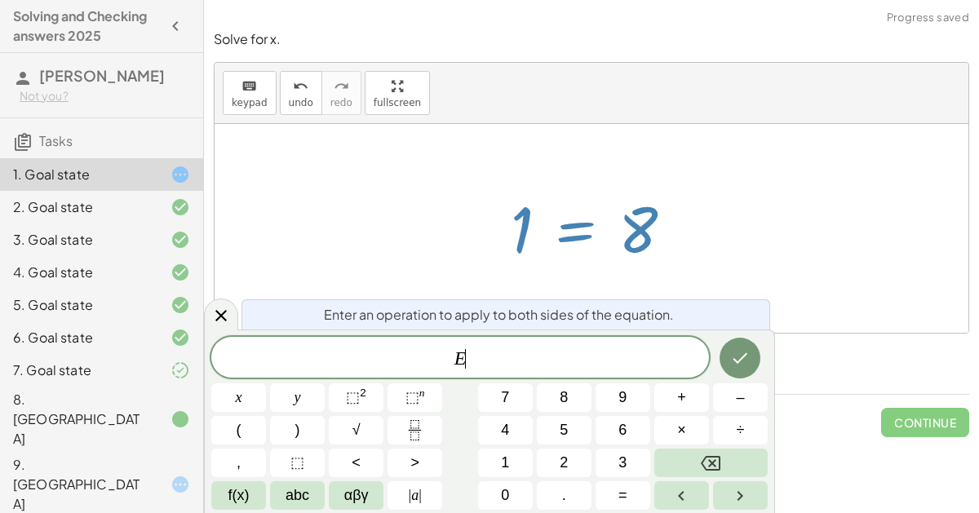
click at [533, 226] on div at bounding box center [598, 228] width 192 height 81
click at [503, 228] on div at bounding box center [598, 228] width 192 height 81
click at [280, 95] on button "undo undo" at bounding box center [301, 93] width 42 height 44
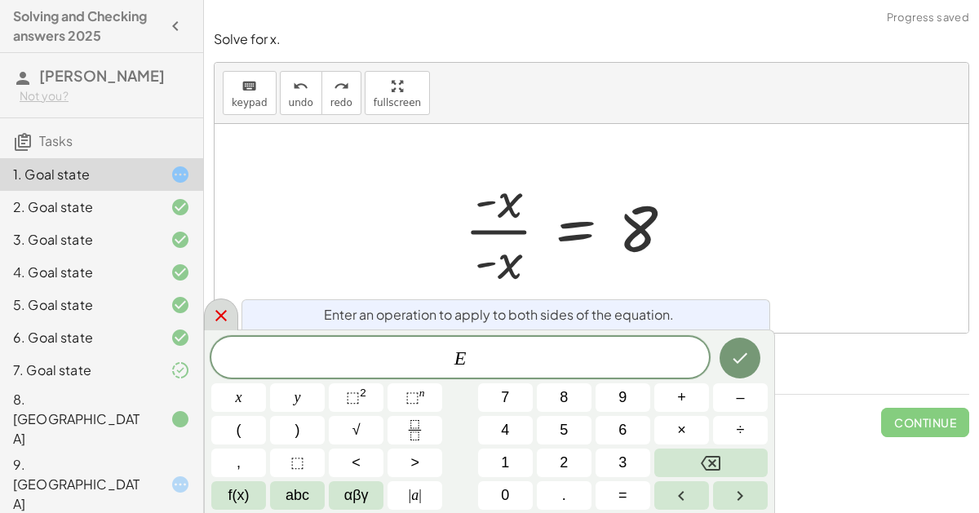
click at [217, 310] on icon at bounding box center [221, 316] width 20 height 20
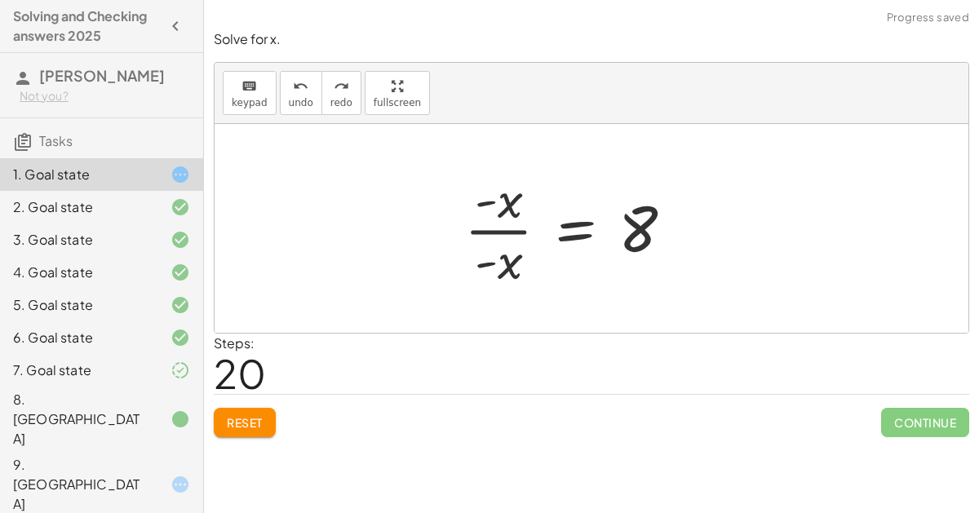
click at [254, 415] on span "Reset" at bounding box center [245, 422] width 36 height 15
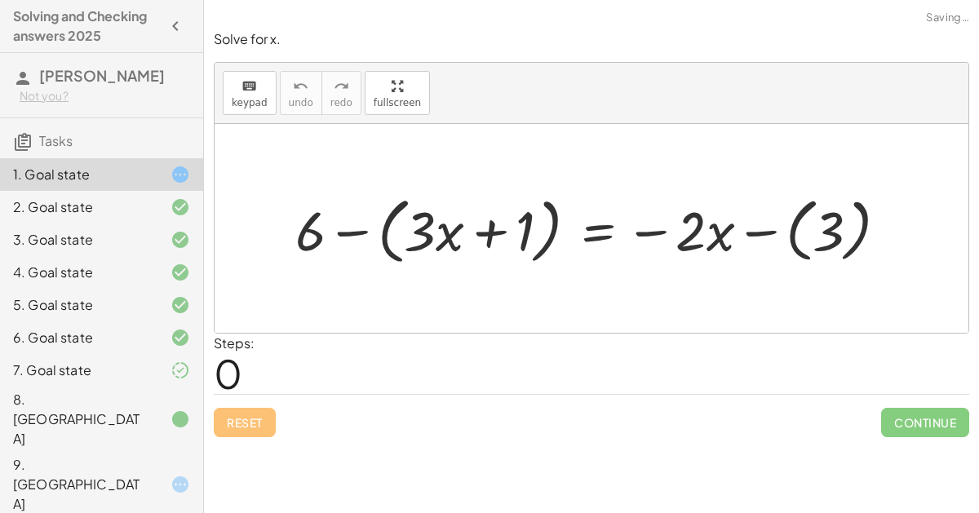
click at [250, 417] on div "Reset Continue" at bounding box center [591, 415] width 755 height 43
drag, startPoint x: 298, startPoint y: 228, endPoint x: 516, endPoint y: 232, distance: 217.8
click at [516, 232] on div at bounding box center [597, 228] width 621 height 80
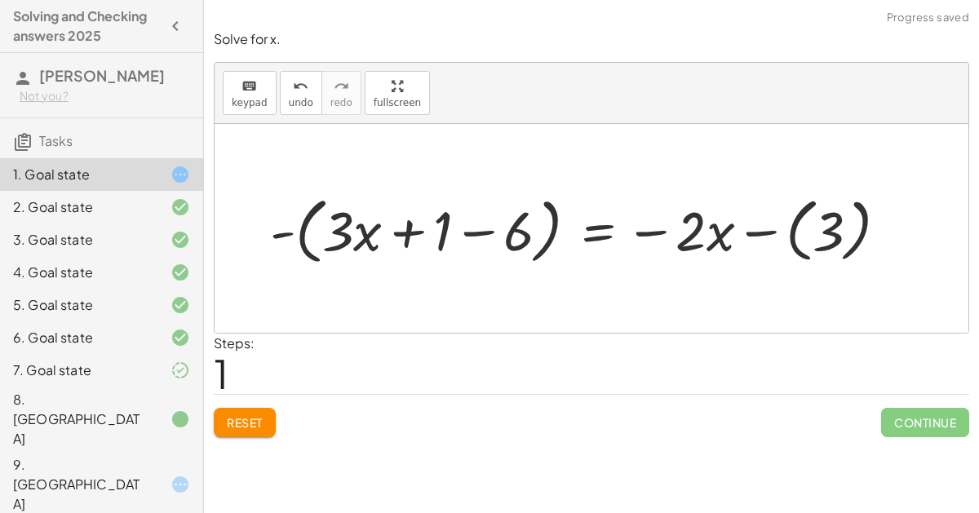
click at [478, 231] on div at bounding box center [585, 228] width 647 height 80
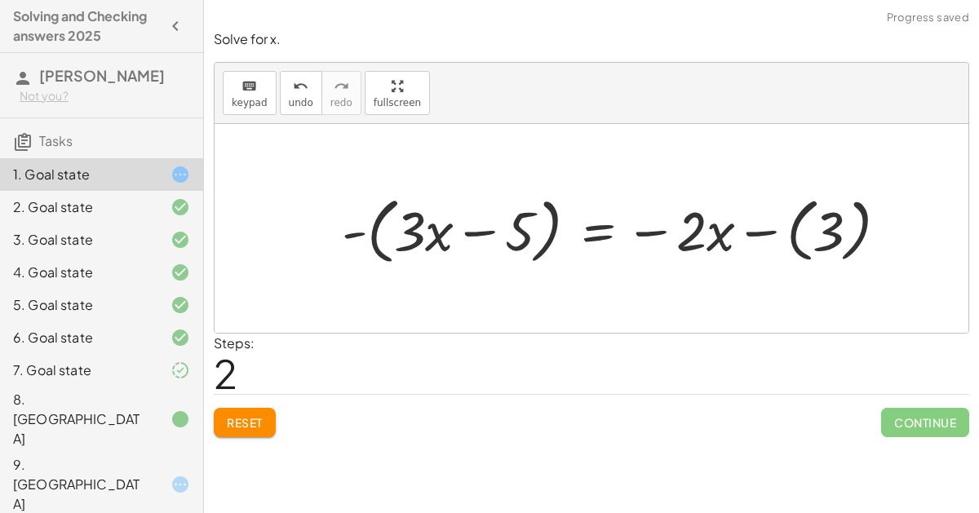
click at [478, 225] on div at bounding box center [621, 228] width 575 height 80
click at [352, 237] on div at bounding box center [621, 228] width 575 height 80
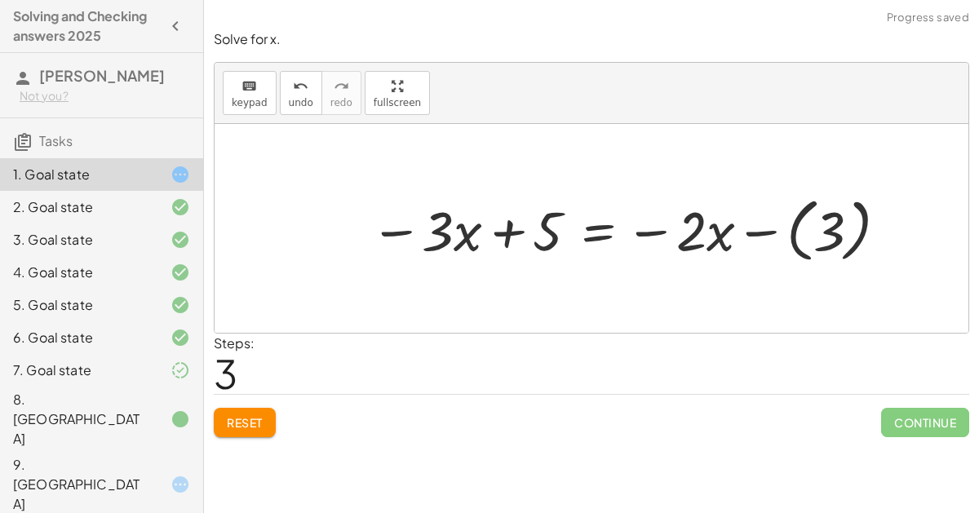
click at [749, 230] on div at bounding box center [630, 227] width 537 height 77
click at [598, 228] on div at bounding box center [603, 228] width 483 height 72
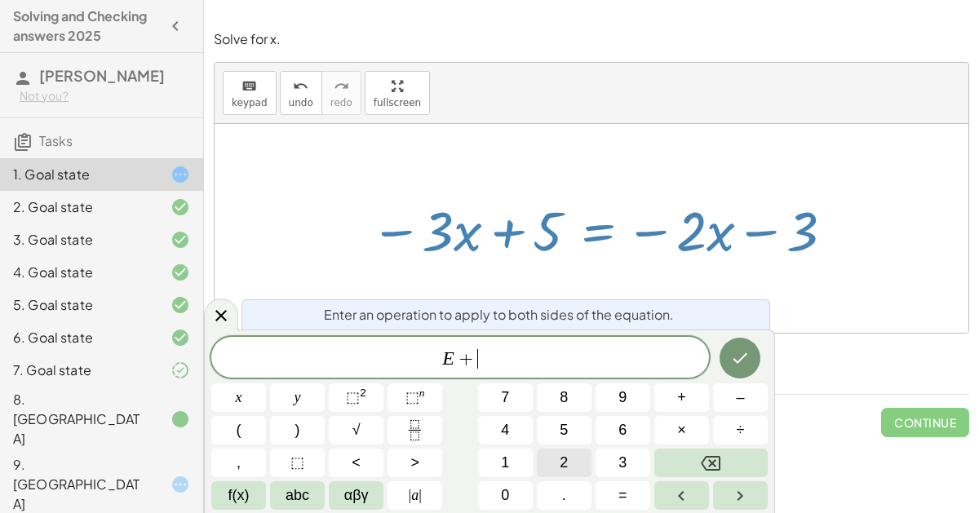
click at [563, 452] on span "2" at bounding box center [563, 463] width 8 height 22
click at [243, 391] on button "x" at bounding box center [238, 397] width 55 height 29
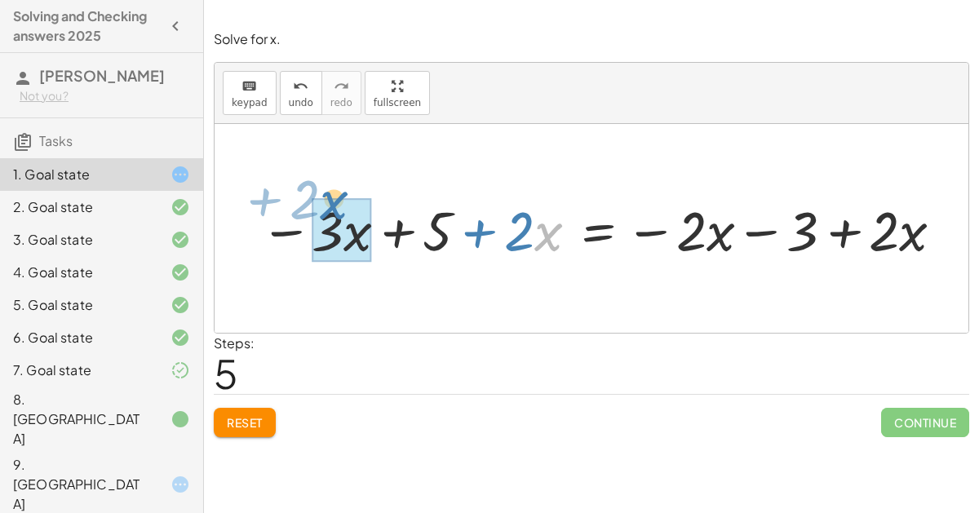
drag, startPoint x: 552, startPoint y: 223, endPoint x: 335, endPoint y: 190, distance: 219.5
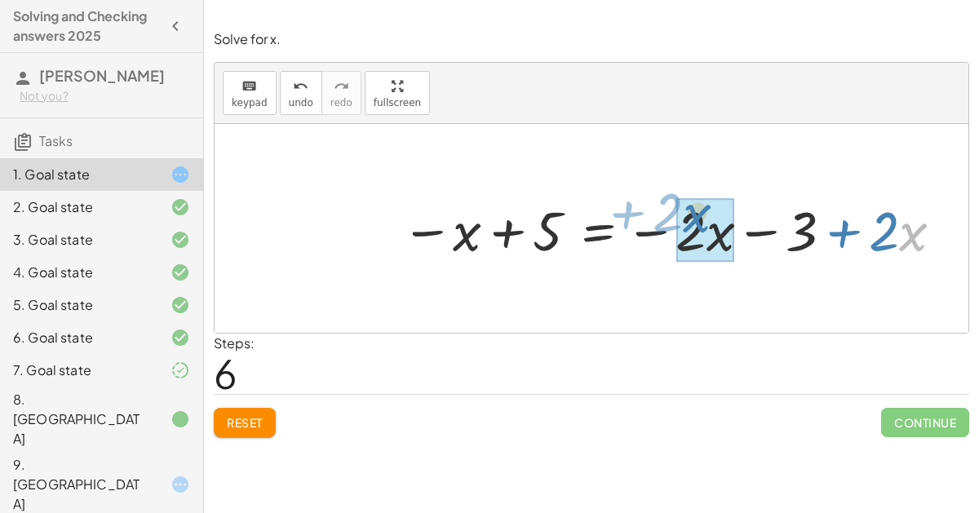
drag, startPoint x: 913, startPoint y: 226, endPoint x: 697, endPoint y: 205, distance: 217.1
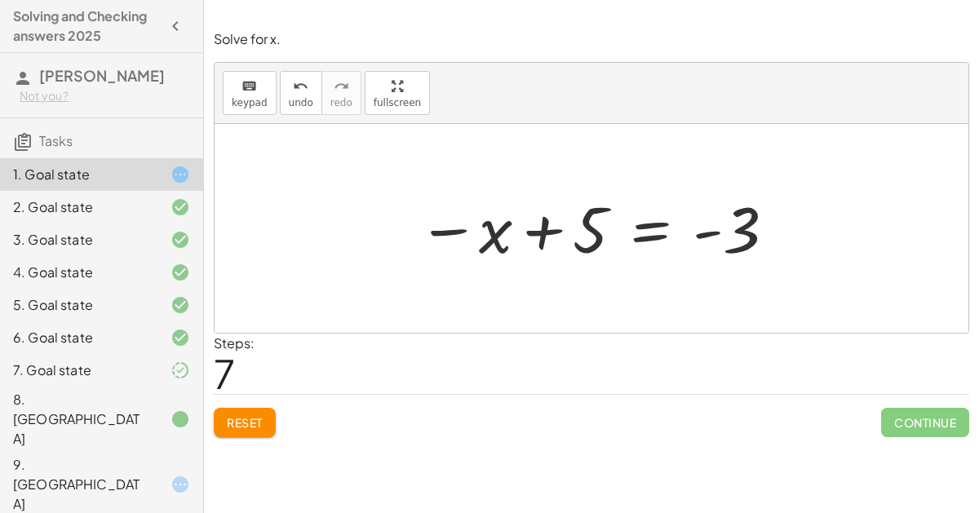
click at [486, 239] on div at bounding box center [597, 228] width 376 height 81
click at [647, 228] on div at bounding box center [597, 228] width 376 height 81
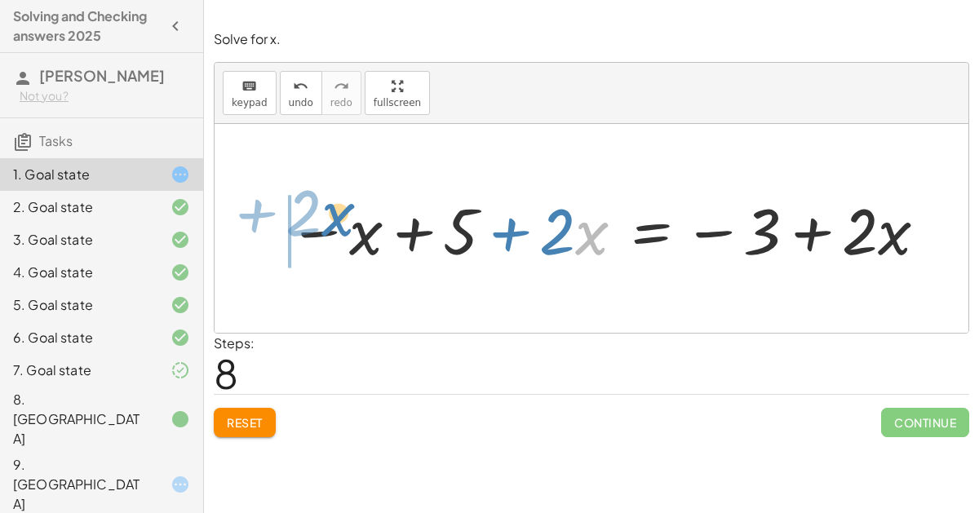
drag, startPoint x: 590, startPoint y: 237, endPoint x: 336, endPoint y: 221, distance: 254.1
click at [336, 221] on div at bounding box center [608, 229] width 656 height 84
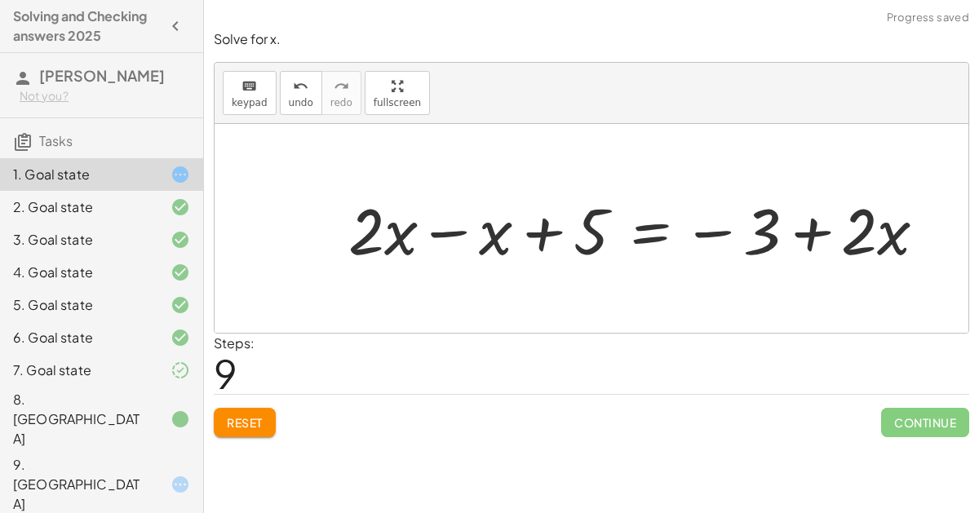
click at [461, 234] on div at bounding box center [643, 229] width 607 height 84
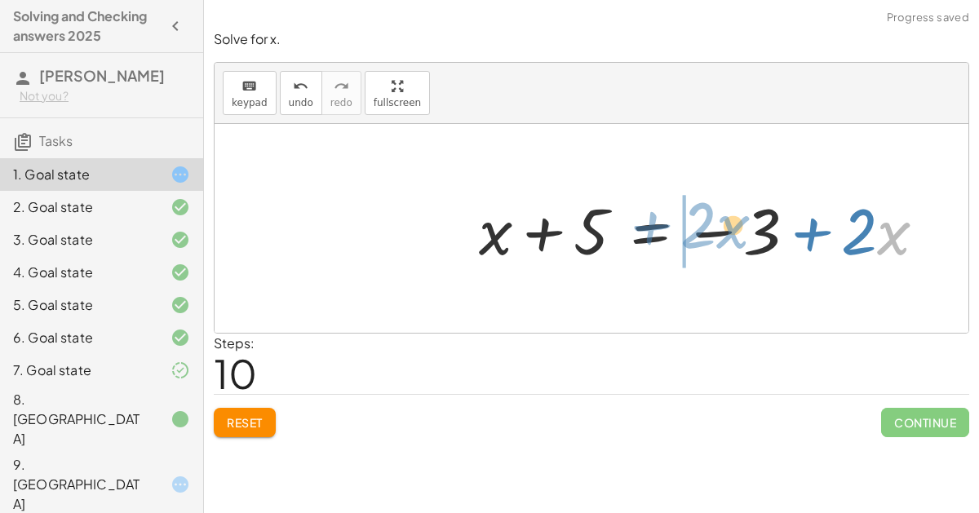
drag, startPoint x: 886, startPoint y: 223, endPoint x: 720, endPoint y: 210, distance: 166.1
click at [720, 210] on div at bounding box center [709, 229] width 476 height 84
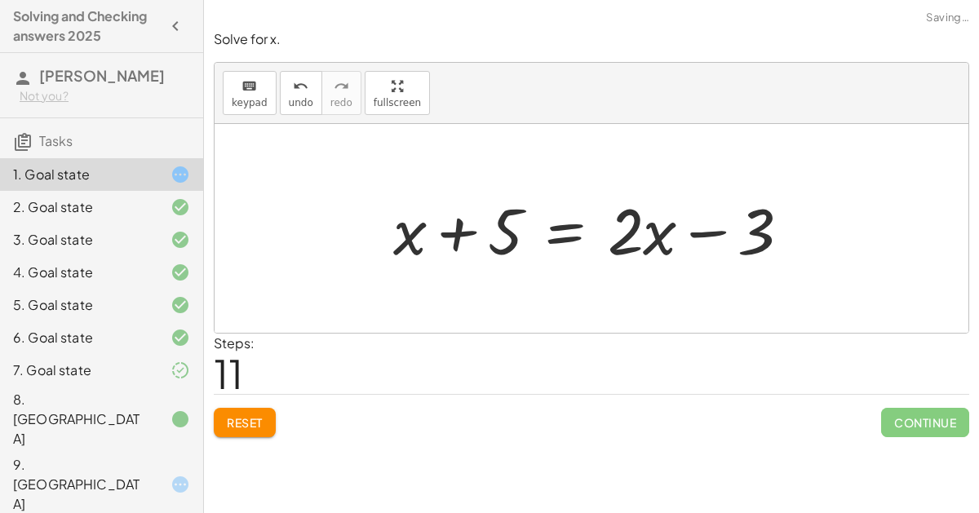
click at [563, 230] on div at bounding box center [598, 229] width 427 height 84
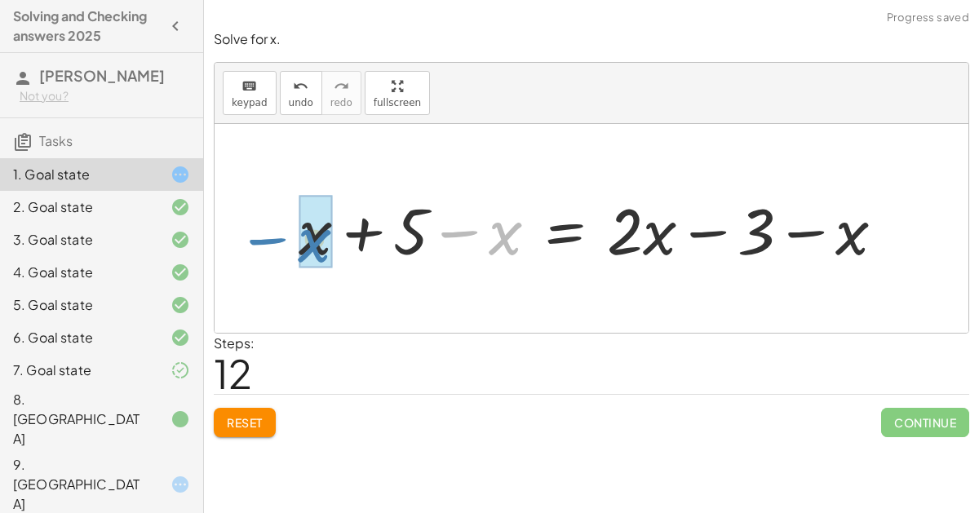
drag, startPoint x: 506, startPoint y: 236, endPoint x: 317, endPoint y: 243, distance: 189.3
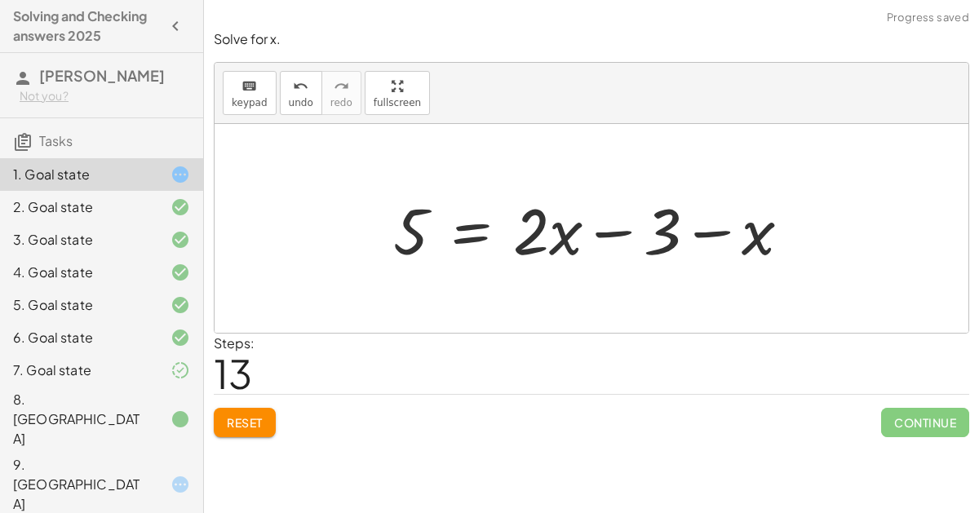
drag, startPoint x: 843, startPoint y: 232, endPoint x: 587, endPoint y: 223, distance: 256.2
click at [743, 225] on div "+ 6 − ( + · 3 · x + 1 ) = − · 2 · x − ( 3 ) - ( + · 3 · x + 1 − 6 ) = − · 2 · x…" at bounding box center [591, 228] width 754 height 209
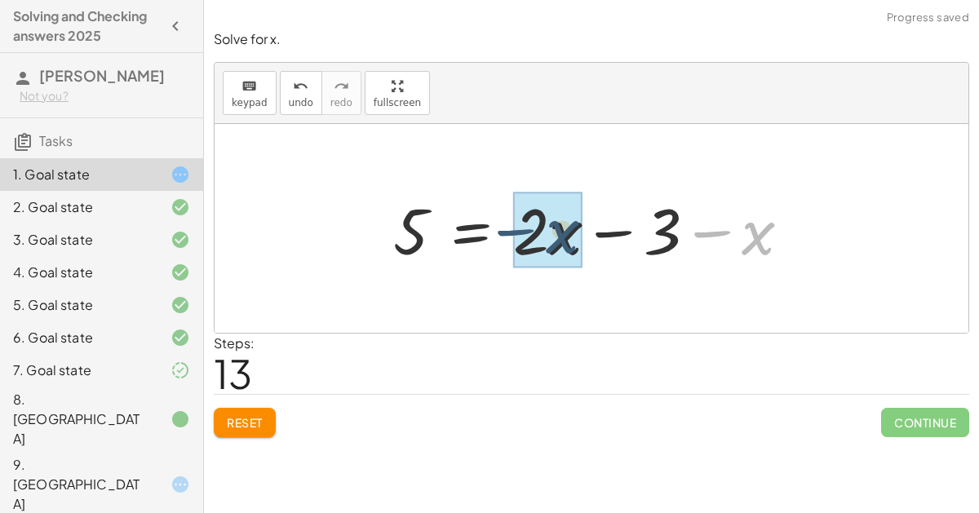
drag, startPoint x: 587, startPoint y: 223, endPoint x: 548, endPoint y: 224, distance: 39.2
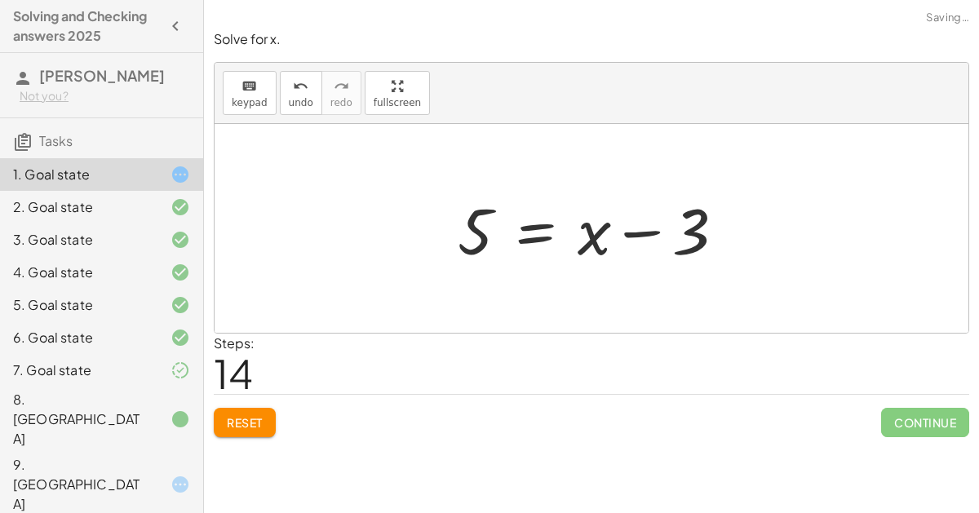
click at [525, 217] on div at bounding box center [597, 229] width 296 height 84
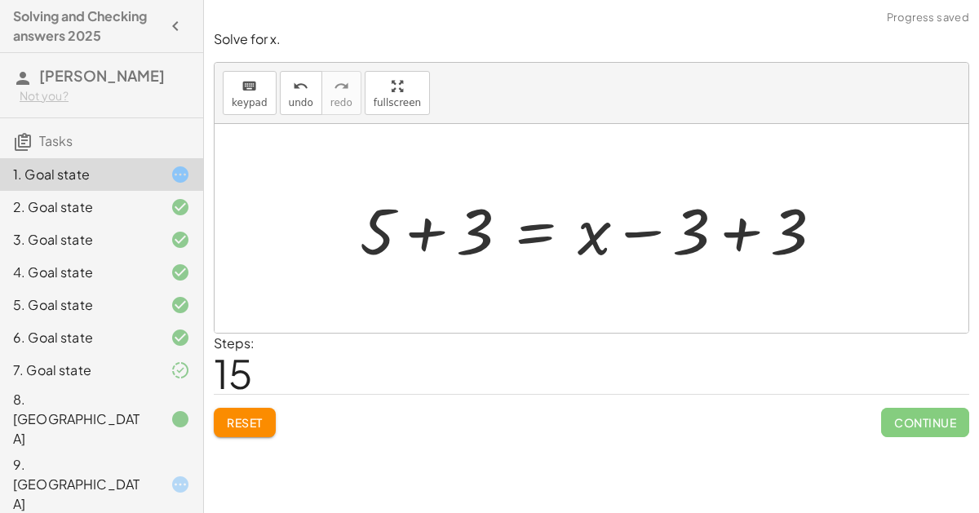
click at [733, 229] on div at bounding box center [597, 229] width 493 height 84
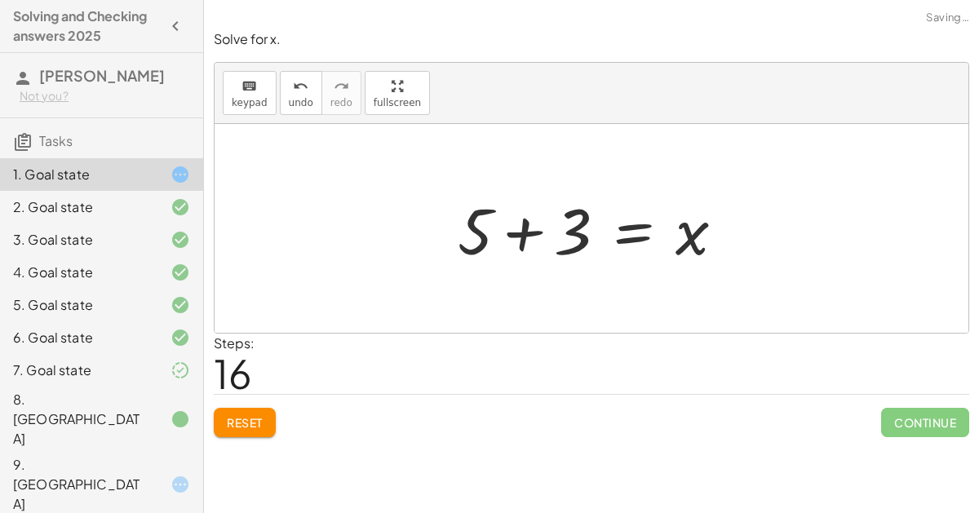
click at [532, 237] on div at bounding box center [597, 229] width 296 height 84
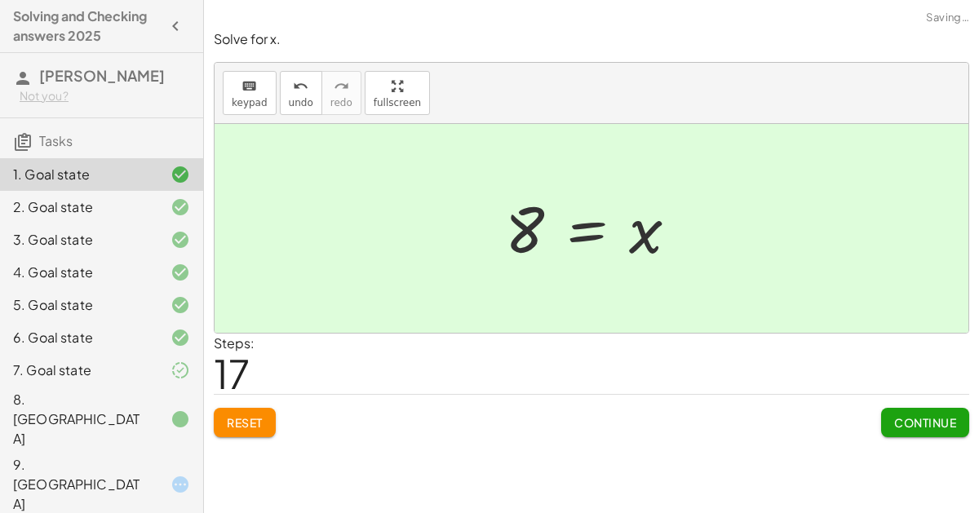
click at [920, 423] on span "Continue" at bounding box center [925, 422] width 62 height 15
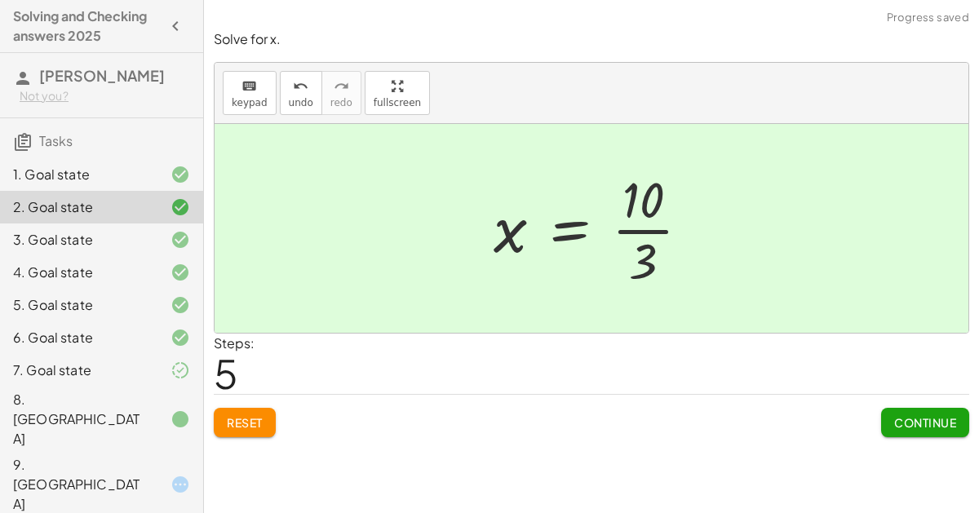
click at [653, 188] on div at bounding box center [598, 229] width 226 height 126
click at [910, 415] on span "Continue" at bounding box center [925, 422] width 62 height 15
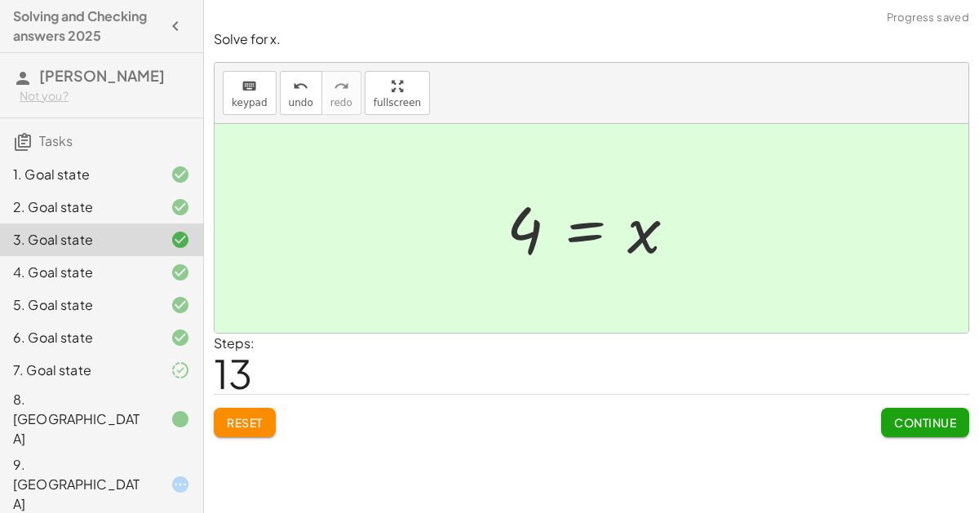
click at [910, 415] on span "Continue" at bounding box center [925, 422] width 62 height 15
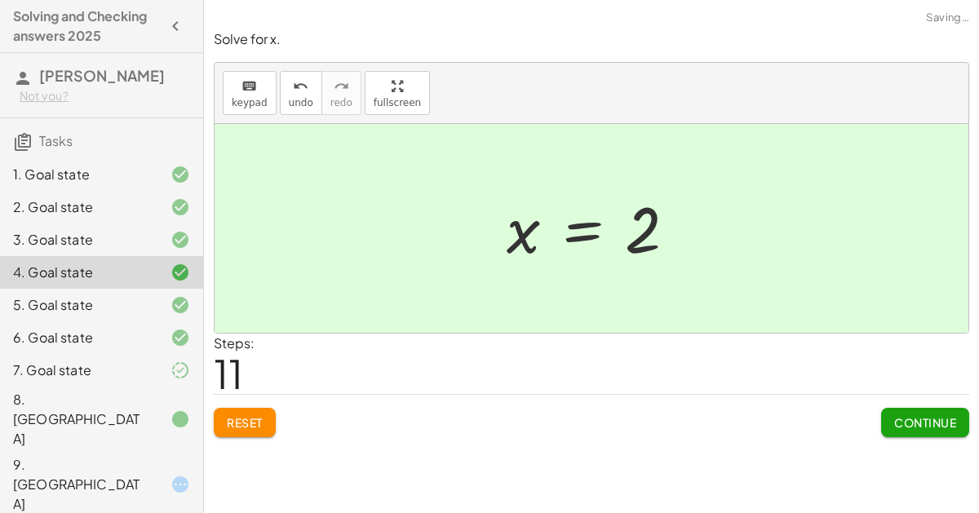
click at [910, 415] on span "Continue" at bounding box center [925, 422] width 62 height 15
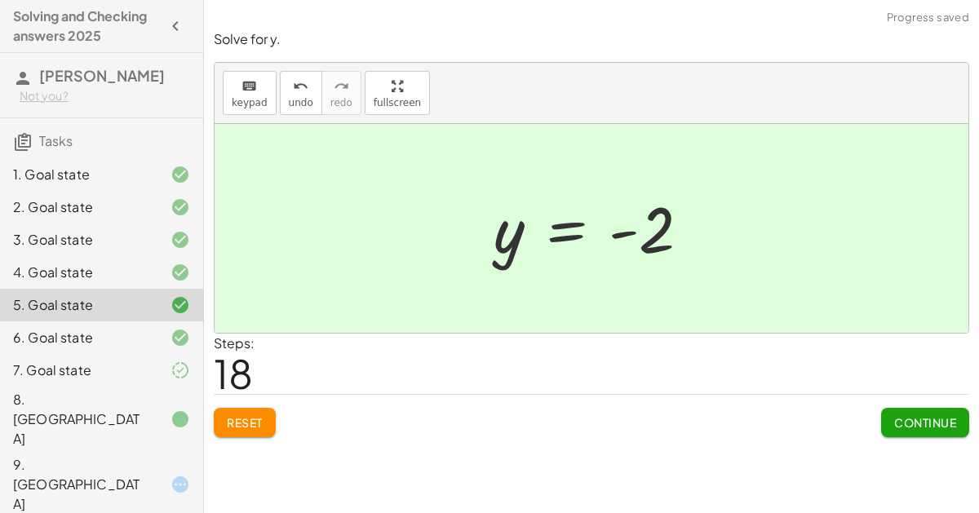
click at [910, 415] on span "Continue" at bounding box center [925, 422] width 62 height 15
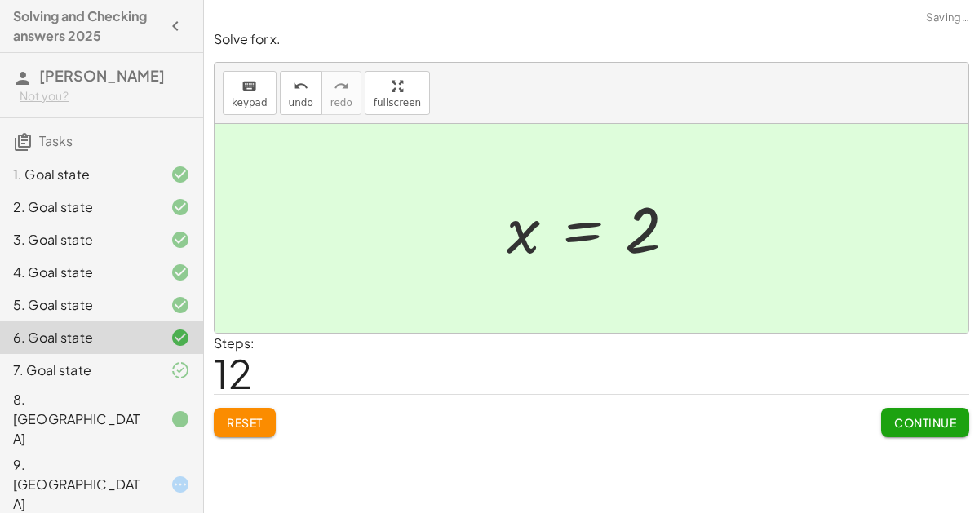
click at [910, 415] on span "Continue" at bounding box center [925, 422] width 62 height 15
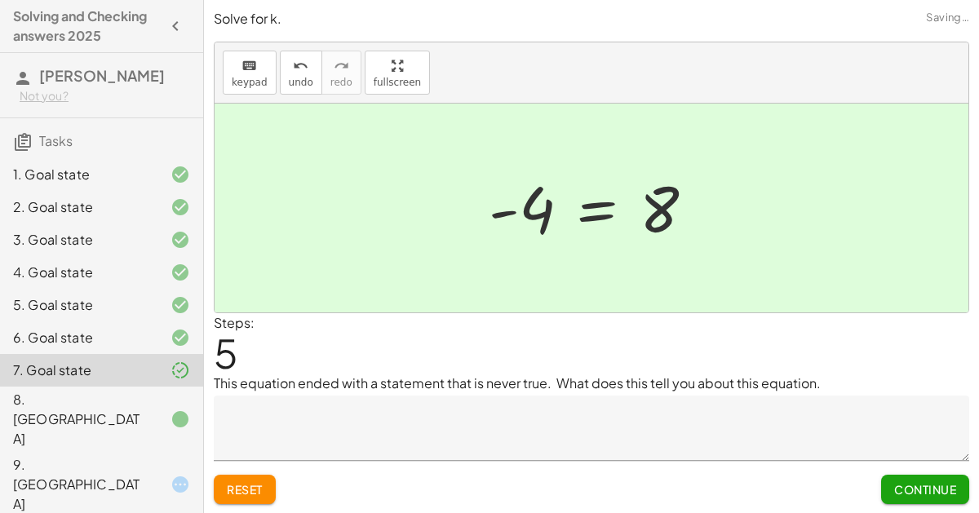
click at [780, 409] on textarea at bounding box center [591, 428] width 755 height 65
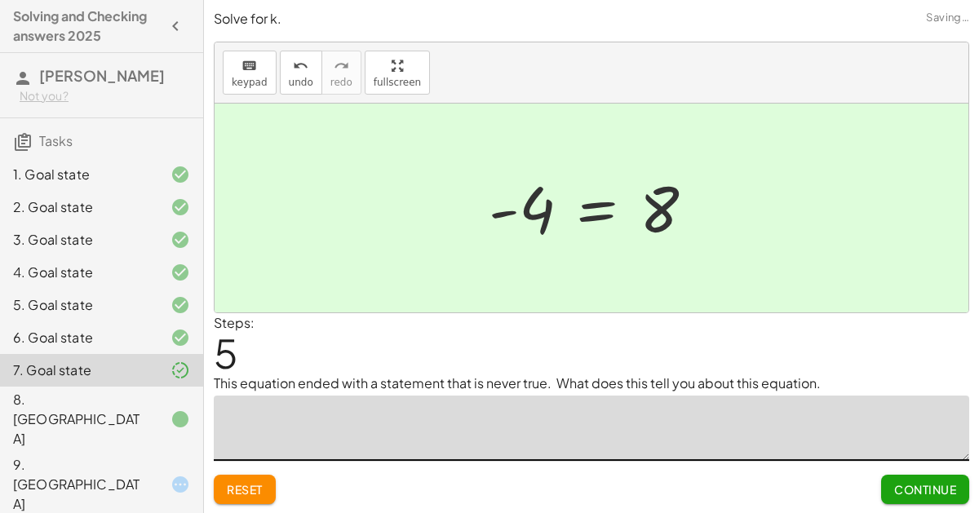
type textarea "**********"
click at [945, 482] on span "Continue" at bounding box center [925, 489] width 62 height 15
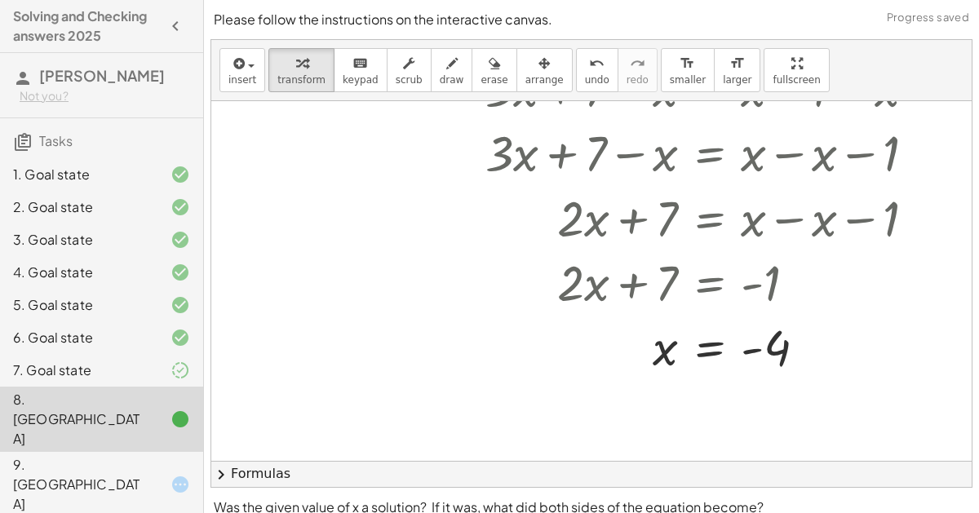
scroll to position [285, 39]
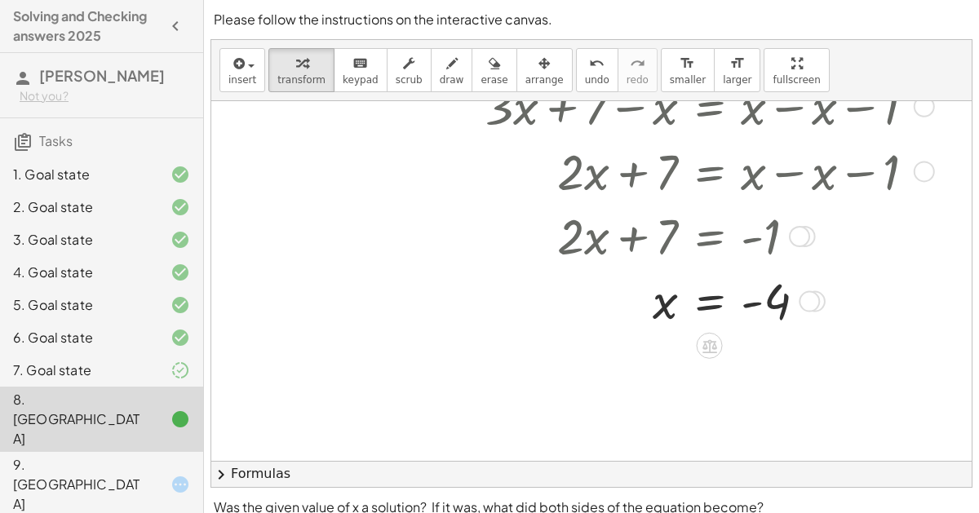
click at [691, 300] on div at bounding box center [706, 300] width 459 height 63
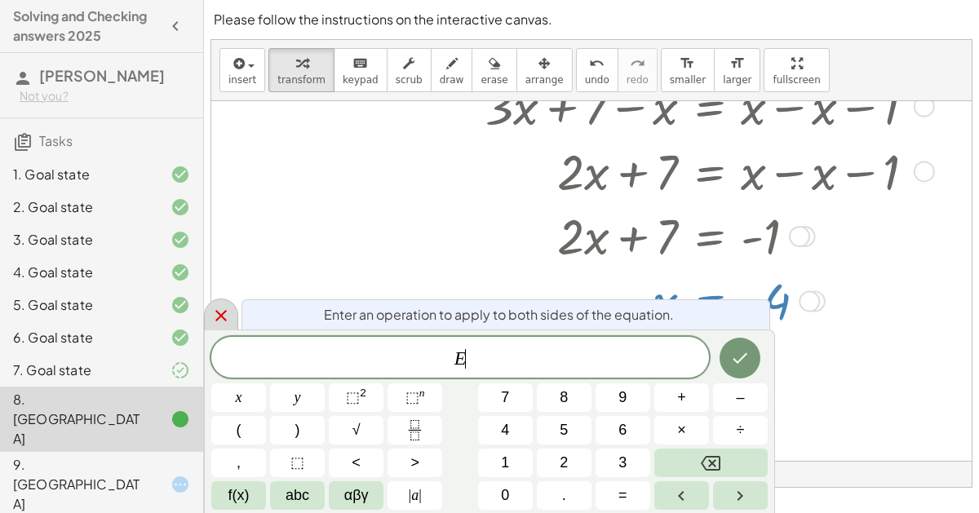
click at [223, 312] on icon at bounding box center [220, 315] width 11 height 11
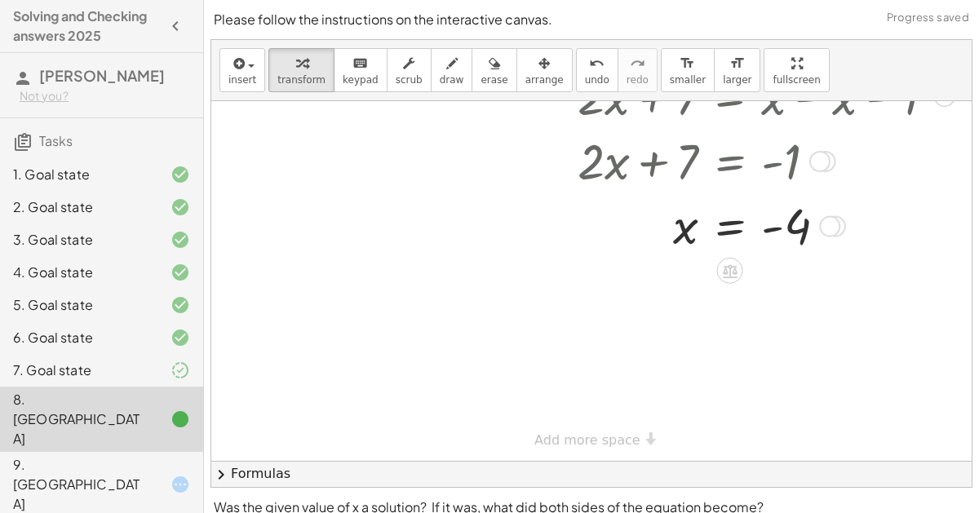
scroll to position [126, 0]
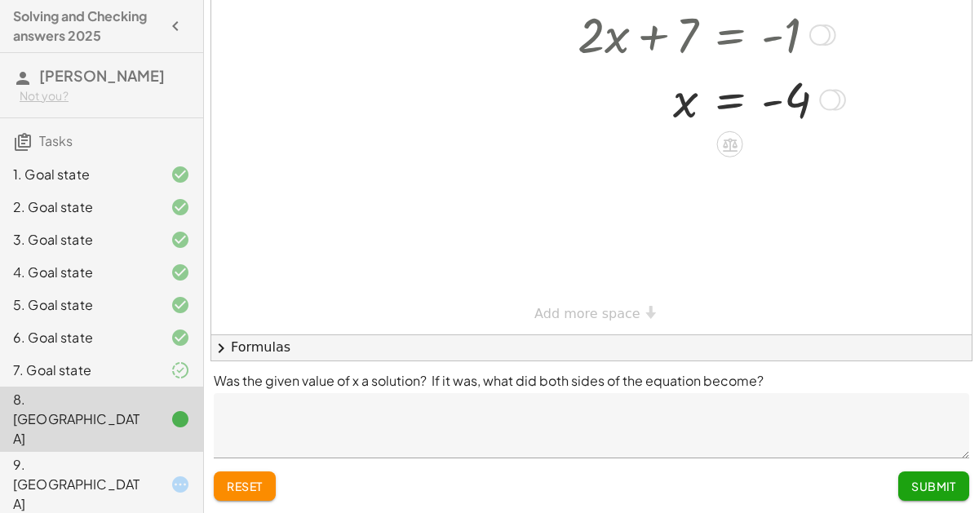
click at [958, 484] on button "Submit" at bounding box center [933, 485] width 71 height 29
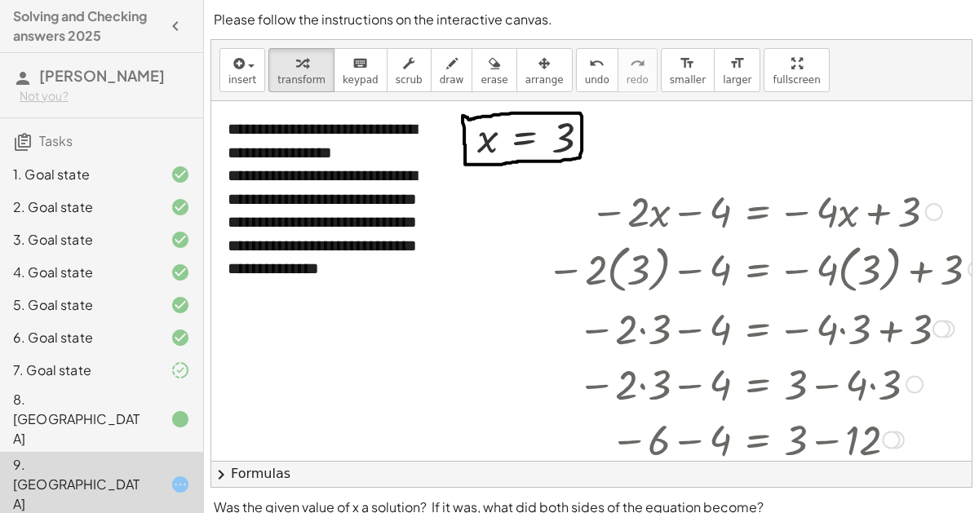
scroll to position [12, 0]
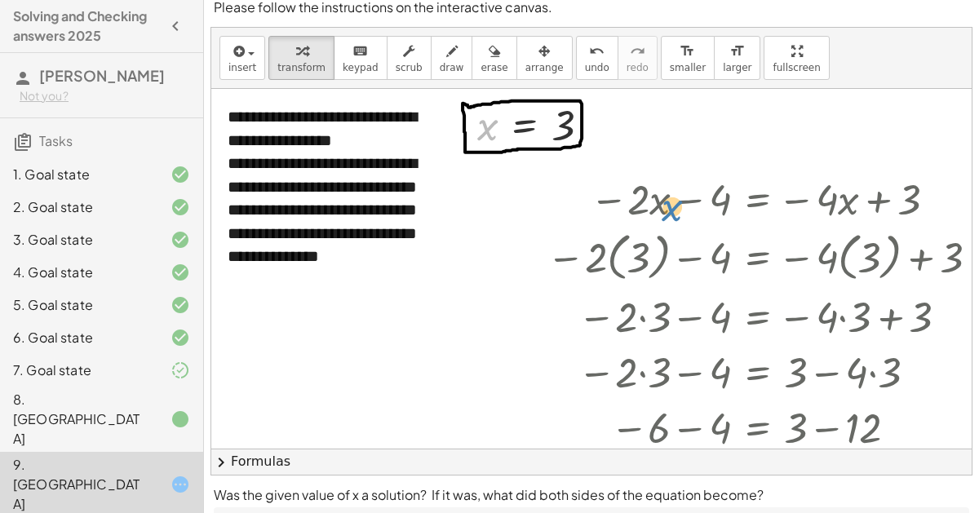
drag, startPoint x: 488, startPoint y: 127, endPoint x: 675, endPoint y: 208, distance: 204.2
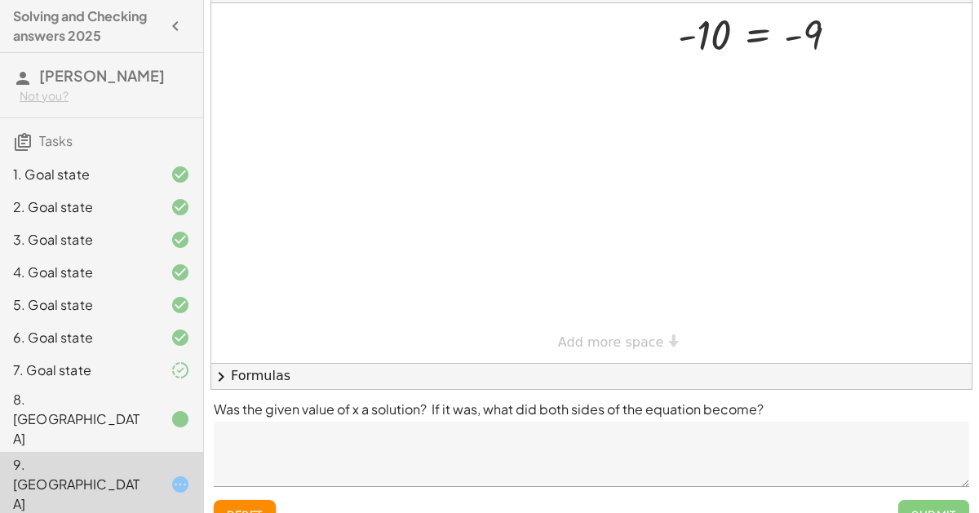
scroll to position [126, 0]
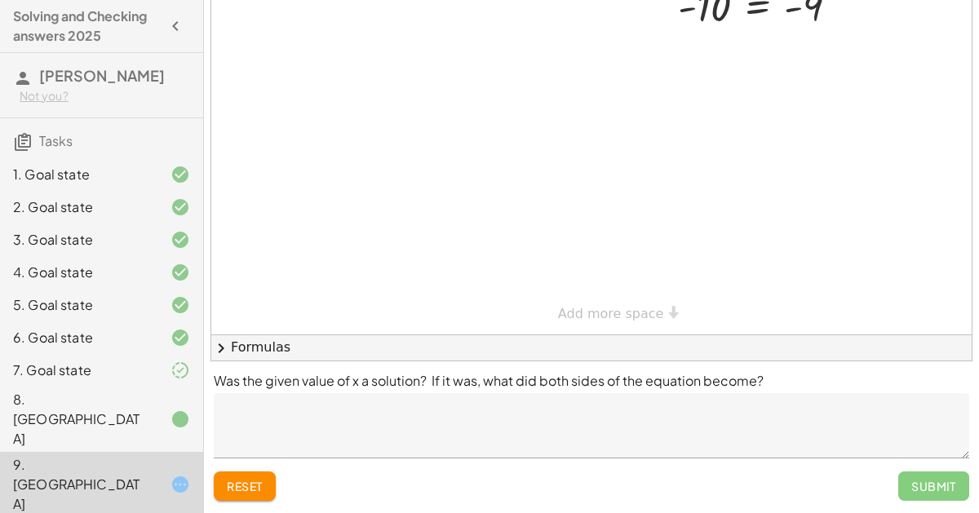
click at [262, 487] on span "reset" at bounding box center [245, 486] width 36 height 15
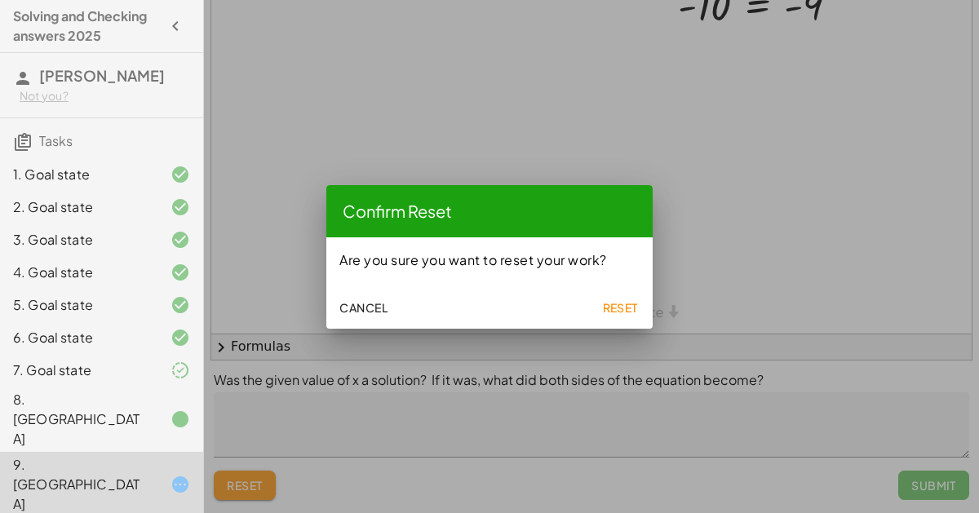
scroll to position [0, 0]
click at [171, 32] on icon "button" at bounding box center [176, 26] width 20 height 20
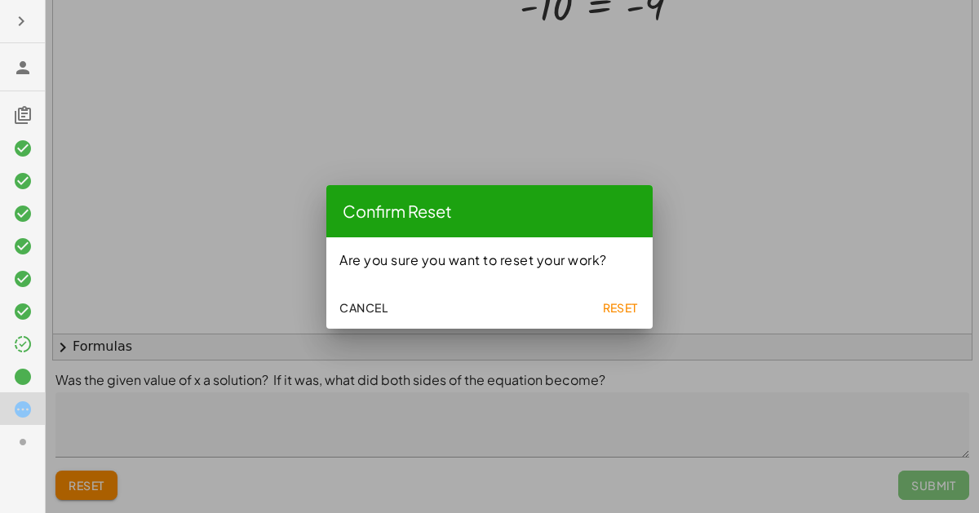
click at [629, 302] on span "Reset" at bounding box center [620, 307] width 36 height 15
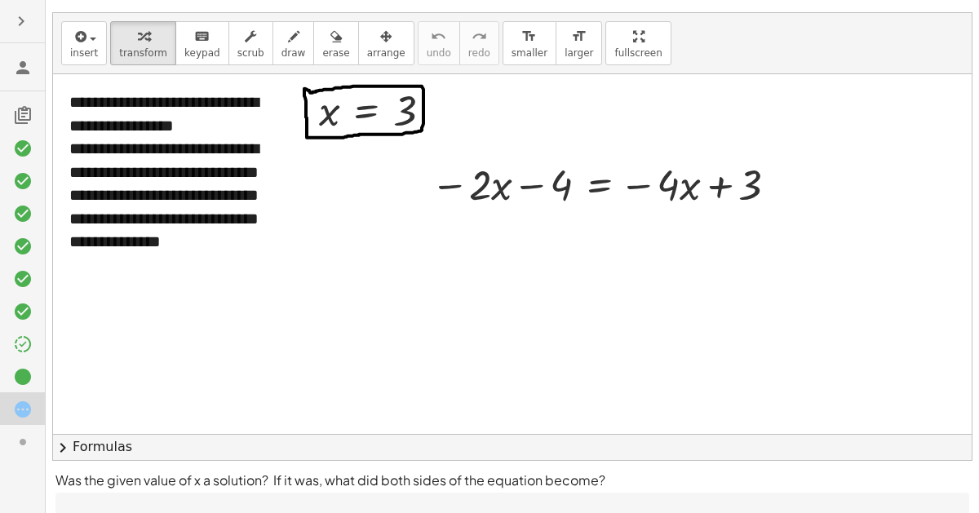
scroll to position [23, 0]
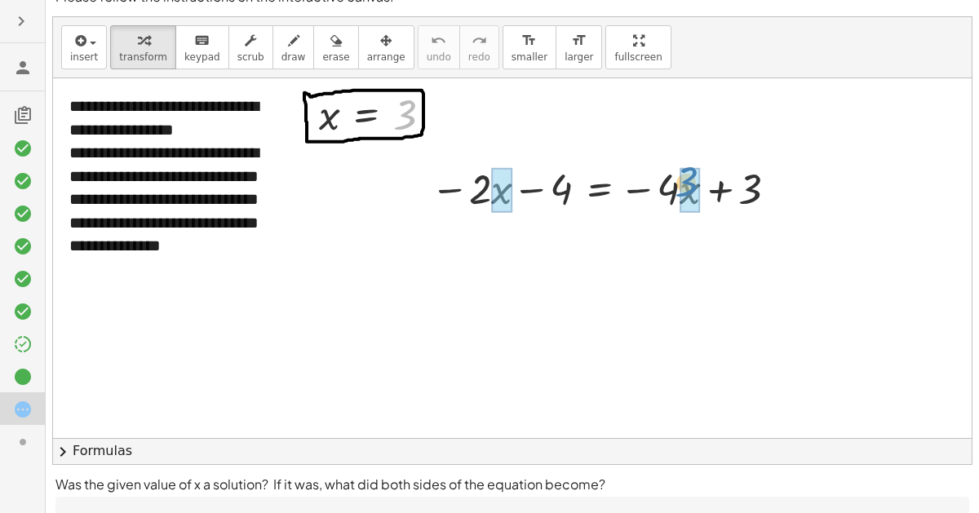
drag, startPoint x: 409, startPoint y: 108, endPoint x: 693, endPoint y: 176, distance: 292.5
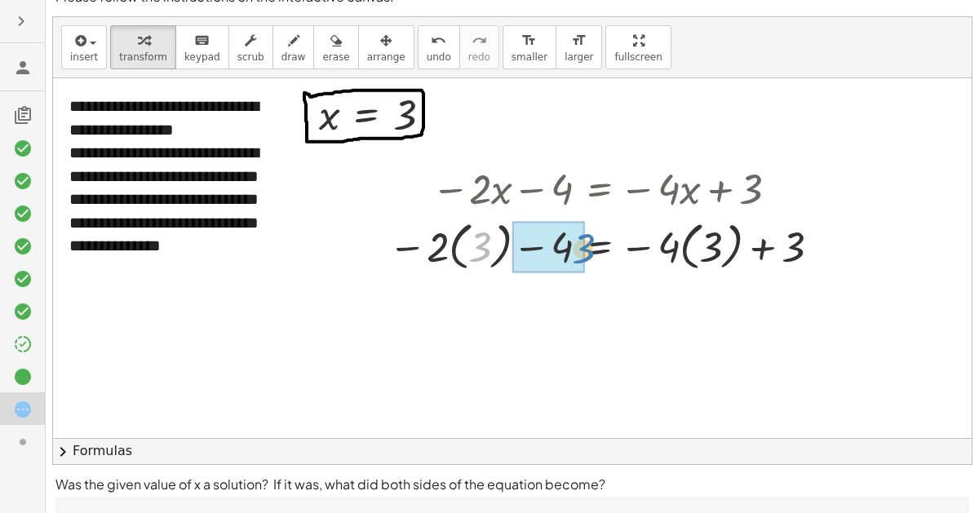
drag, startPoint x: 475, startPoint y: 241, endPoint x: 577, endPoint y: 243, distance: 102.8
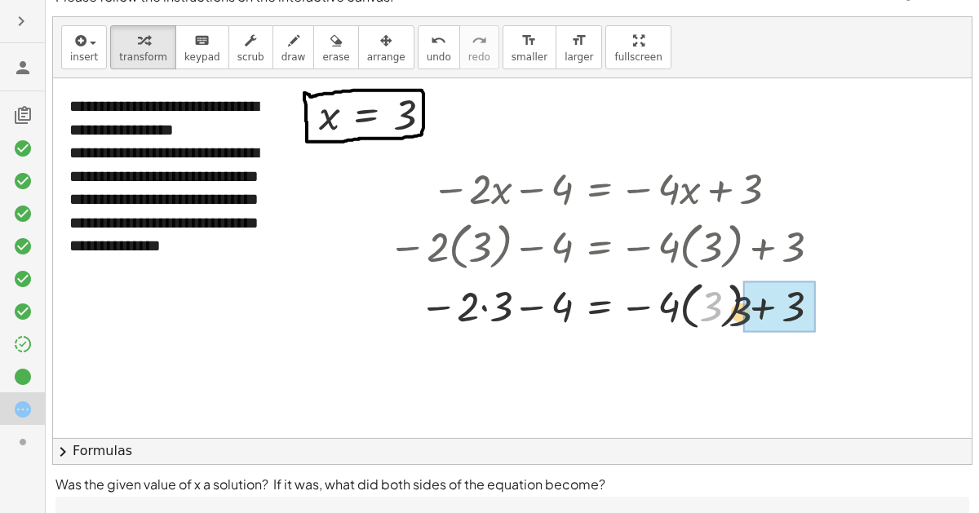
drag, startPoint x: 715, startPoint y: 292, endPoint x: 751, endPoint y: 298, distance: 36.5
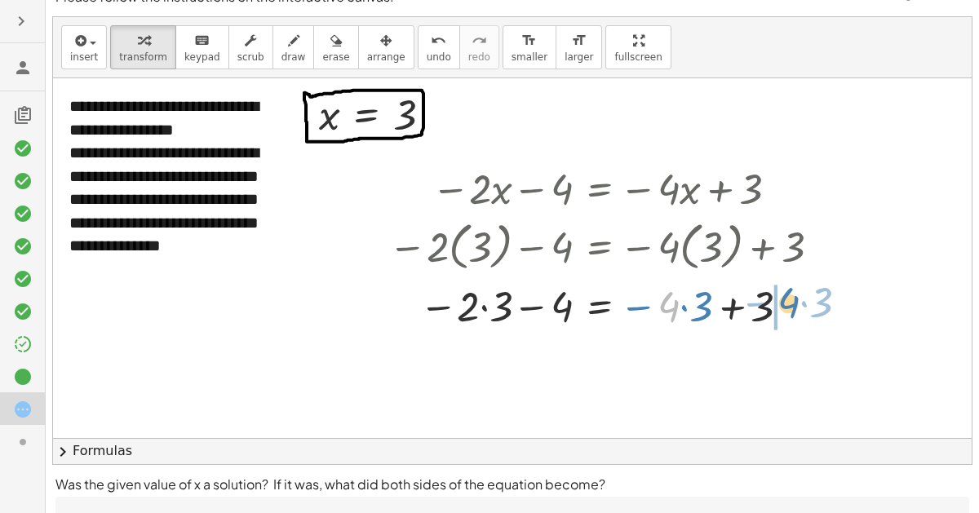
drag, startPoint x: 674, startPoint y: 301, endPoint x: 792, endPoint y: 297, distance: 118.3
click at [792, 297] on div at bounding box center [607, 304] width 454 height 55
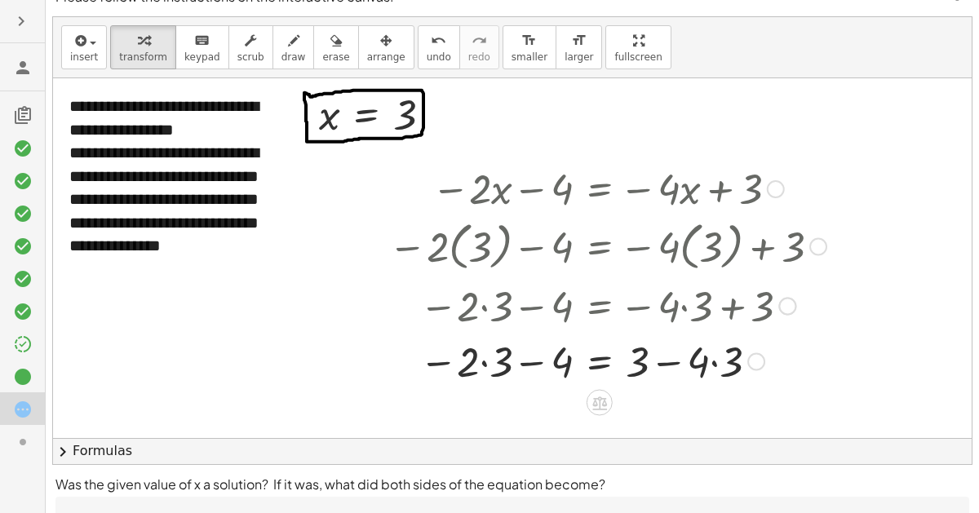
click at [714, 357] on div at bounding box center [607, 360] width 454 height 55
click at [484, 363] on div at bounding box center [607, 360] width 454 height 55
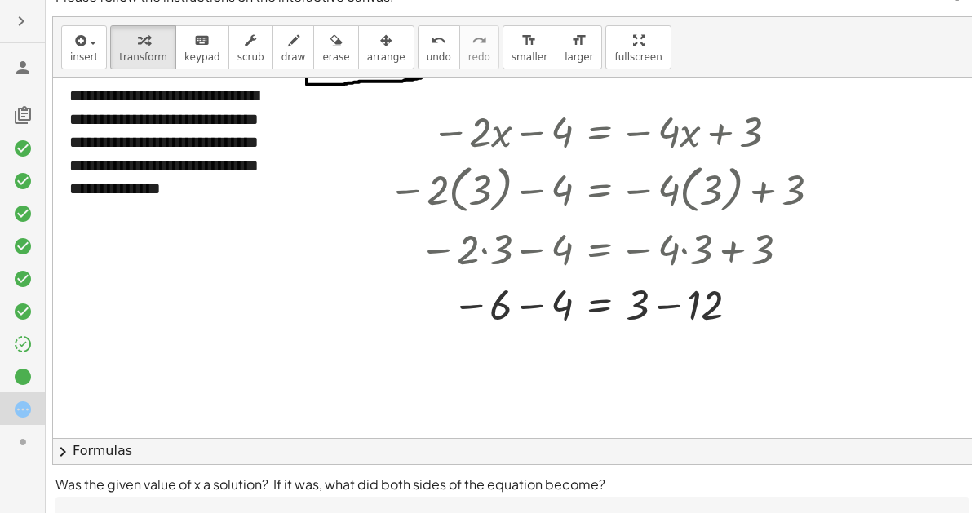
scroll to position [85, 0]
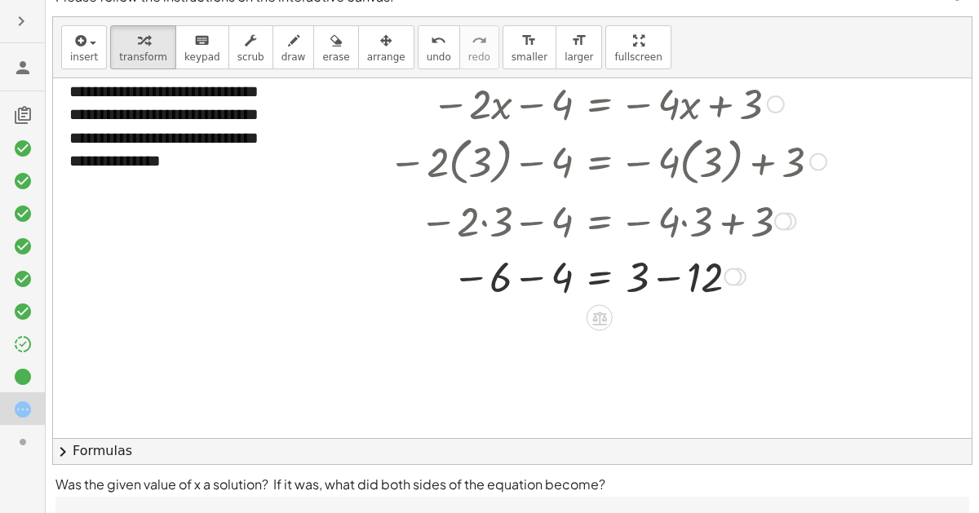
click at [528, 270] on div at bounding box center [607, 275] width 454 height 55
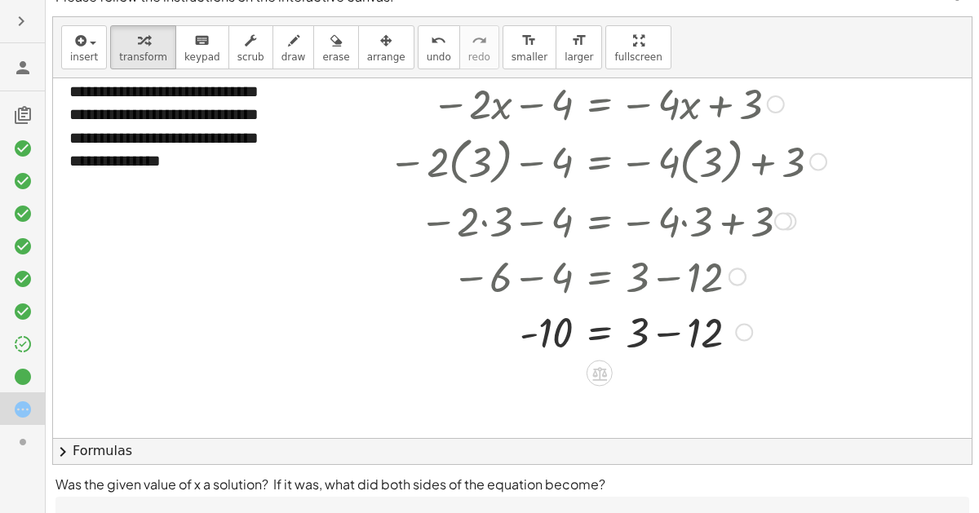
click at [675, 328] on div at bounding box center [607, 330] width 454 height 55
click at [644, 331] on div at bounding box center [607, 331] width 454 height 54
click at [560, 334] on div at bounding box center [607, 331] width 454 height 54
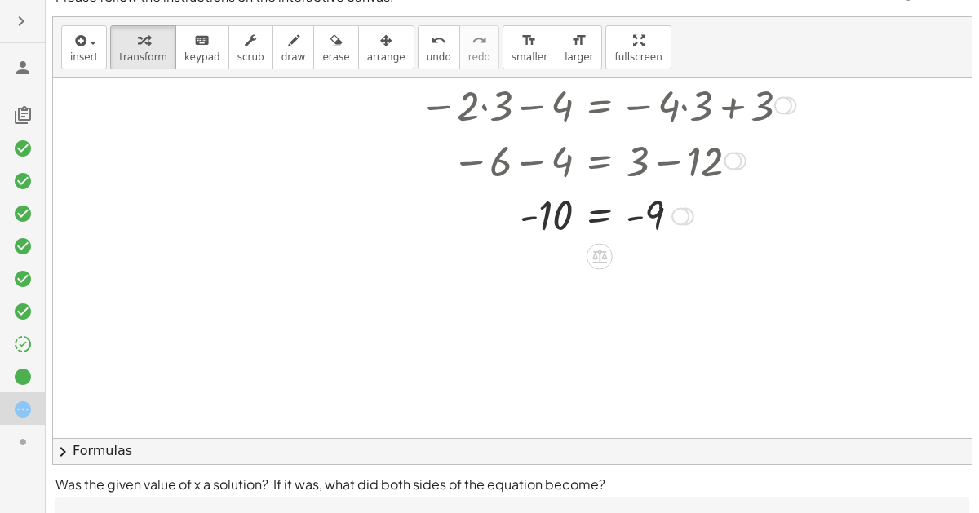
scroll to position [251, 0]
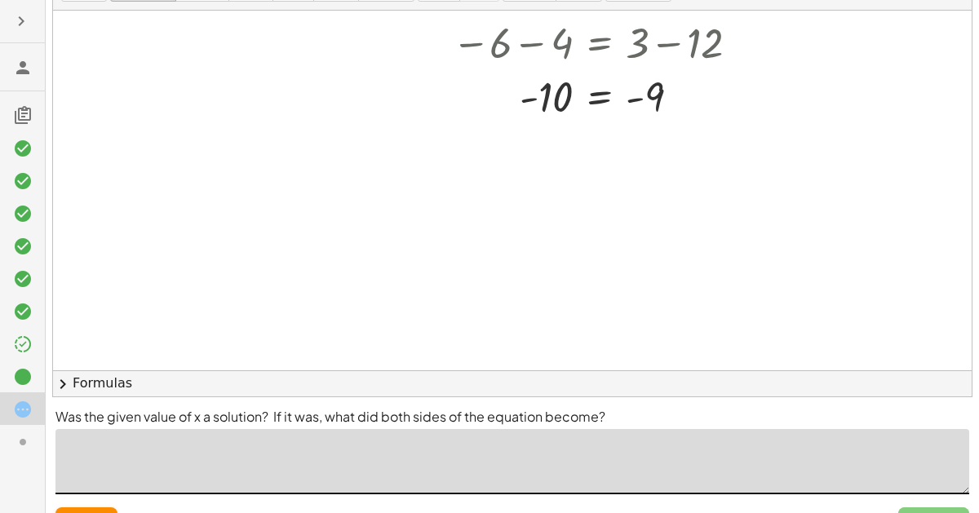
scroll to position [126, 0]
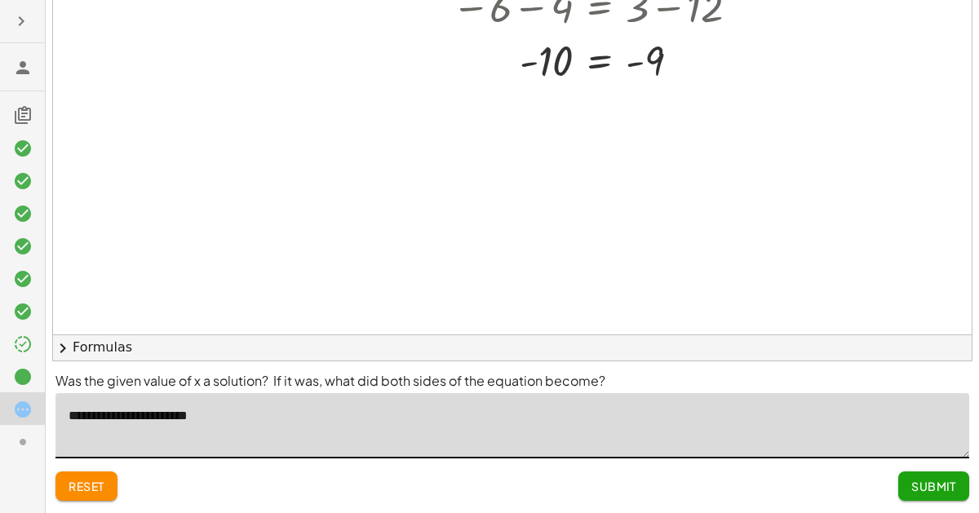
type textarea "**********"
click at [925, 479] on span "Submit" at bounding box center [933, 486] width 45 height 15
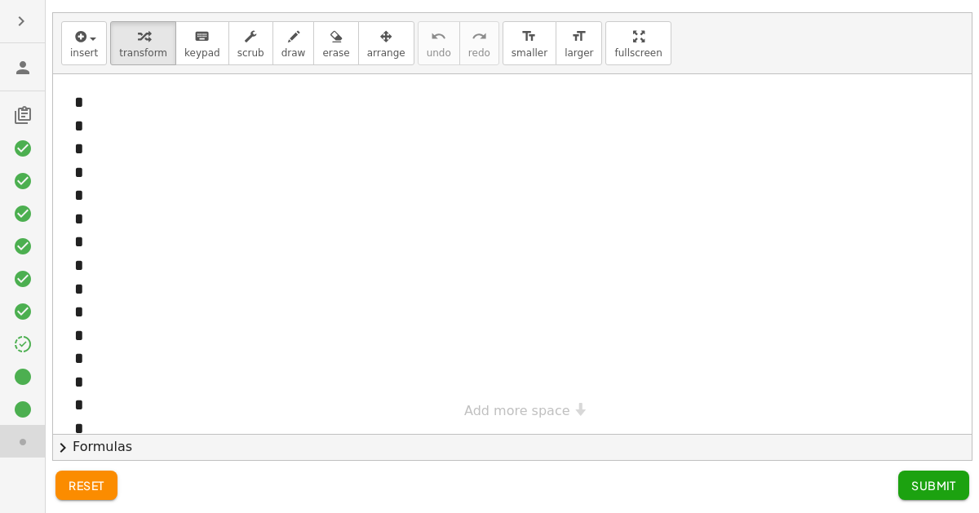
scroll to position [26, 0]
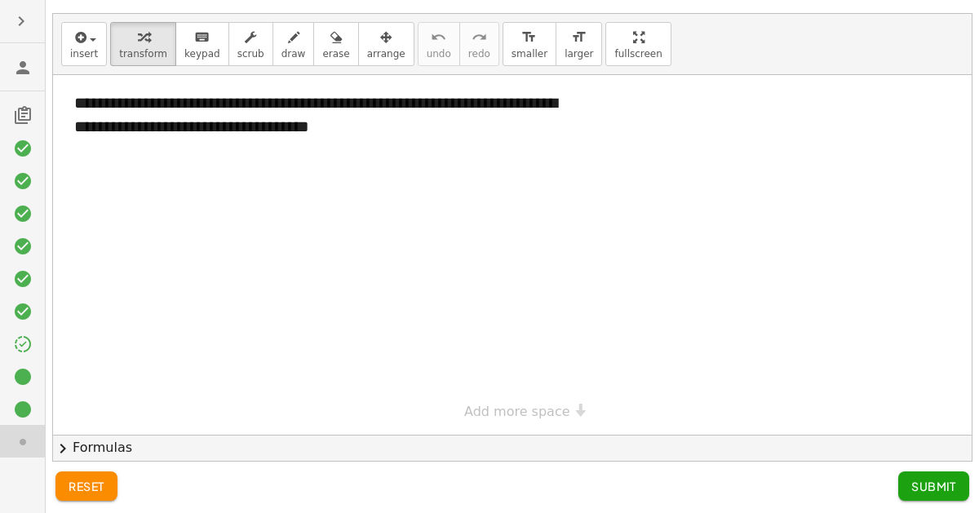
click at [946, 475] on button "Submit" at bounding box center [933, 485] width 71 height 29
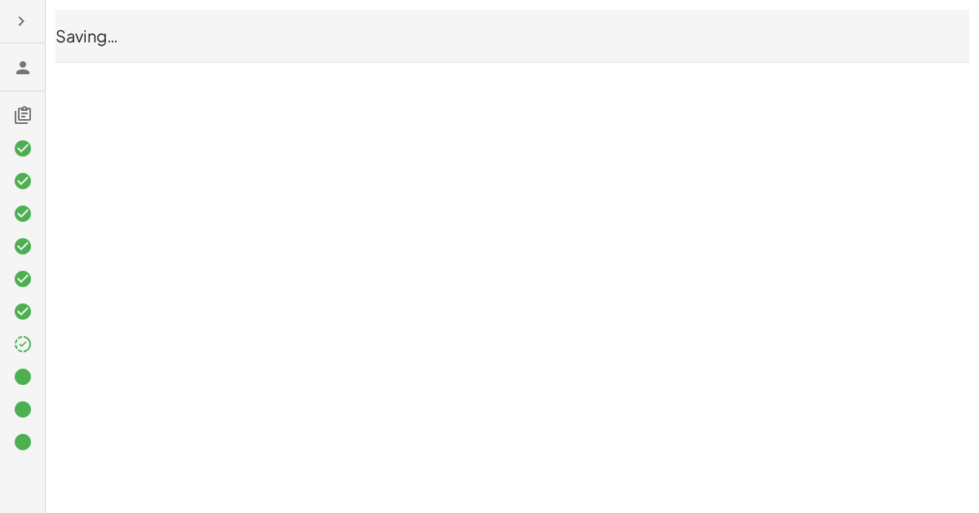
scroll to position [0, 0]
